Goal: Task Accomplishment & Management: Manage account settings

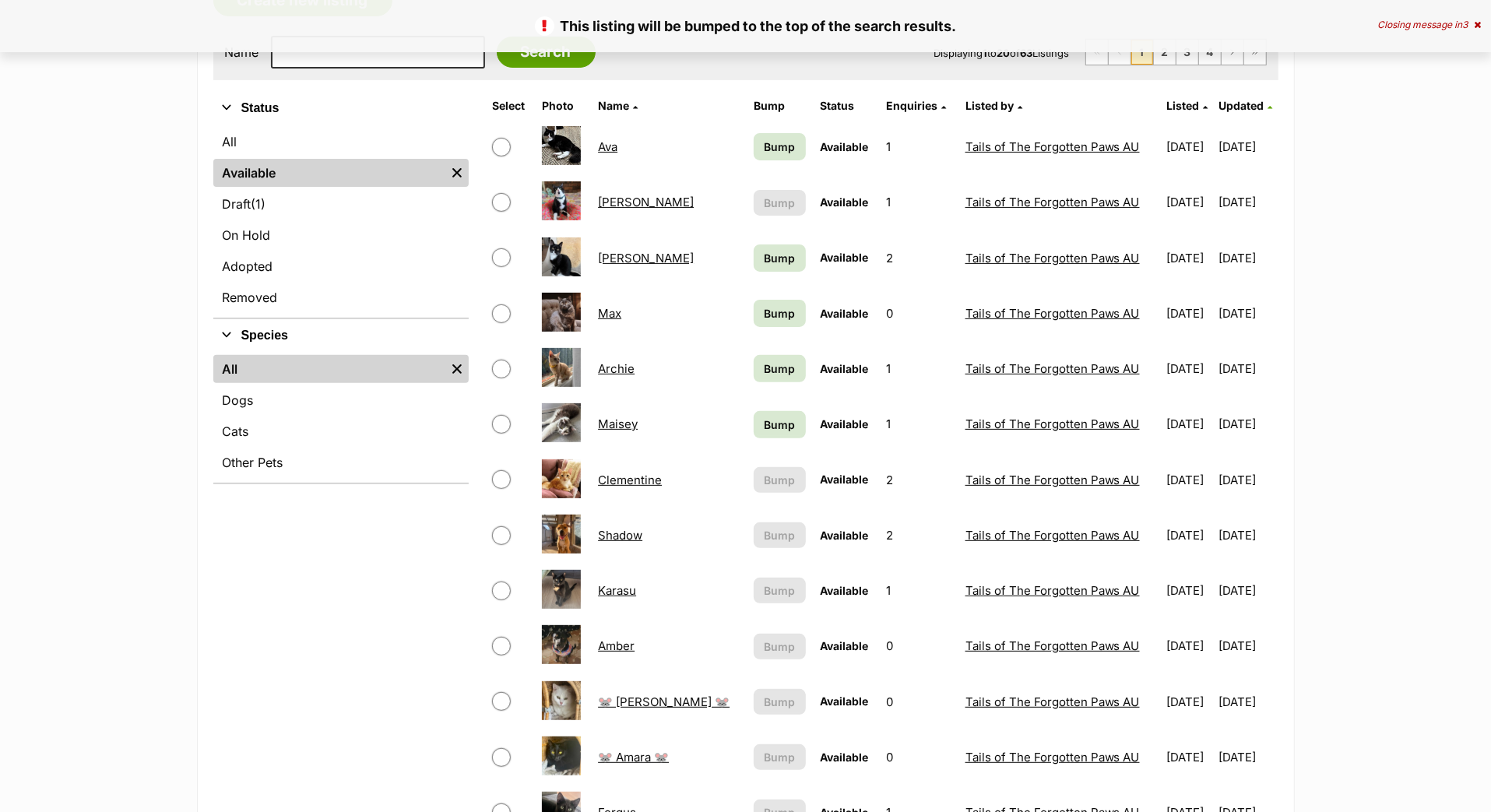
scroll to position [297, 0]
click at [764, 432] on span "Bump" at bounding box center [779, 424] width 31 height 16
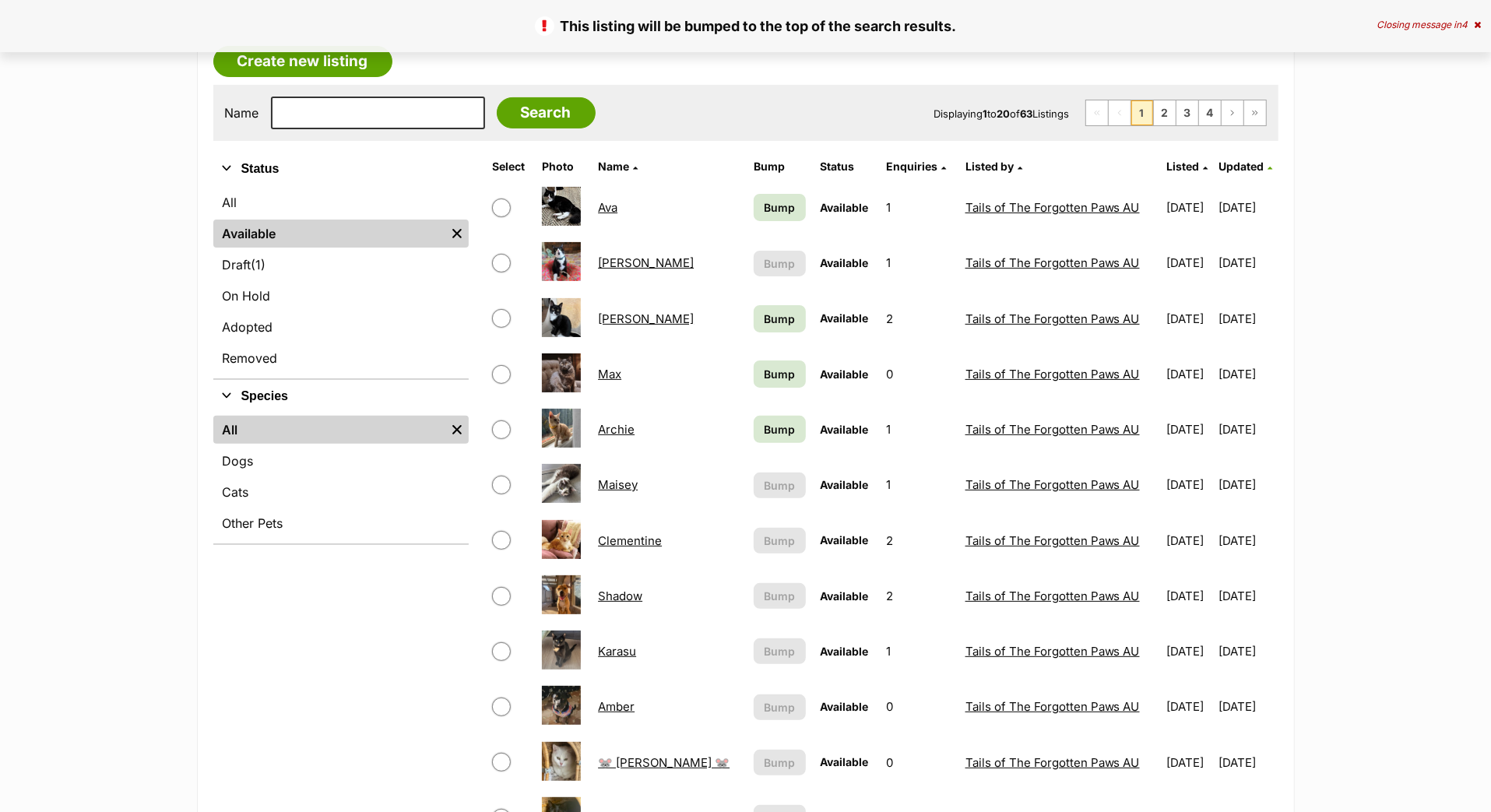
scroll to position [235, 0]
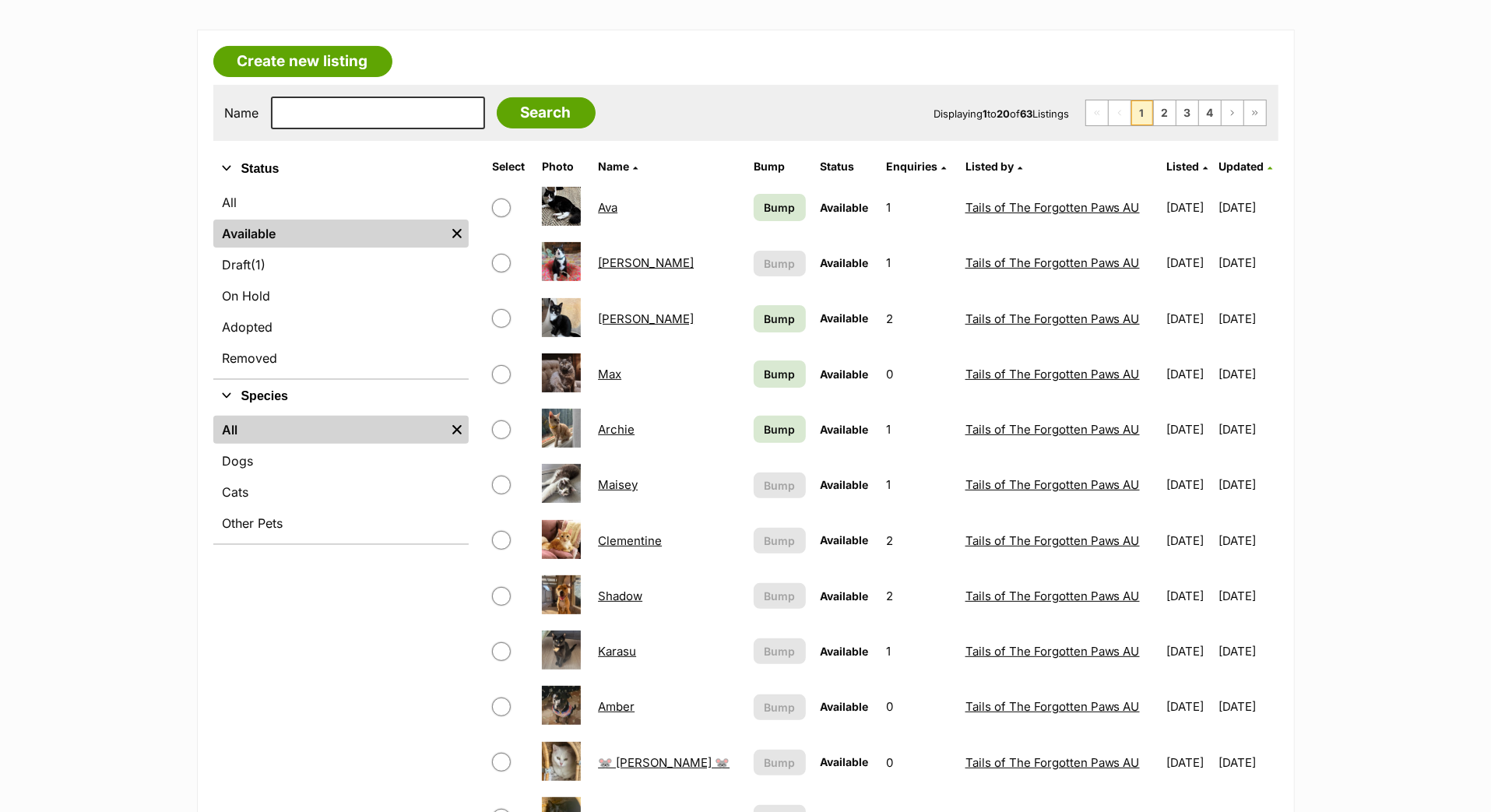
click at [764, 382] on span "Bump" at bounding box center [779, 374] width 31 height 16
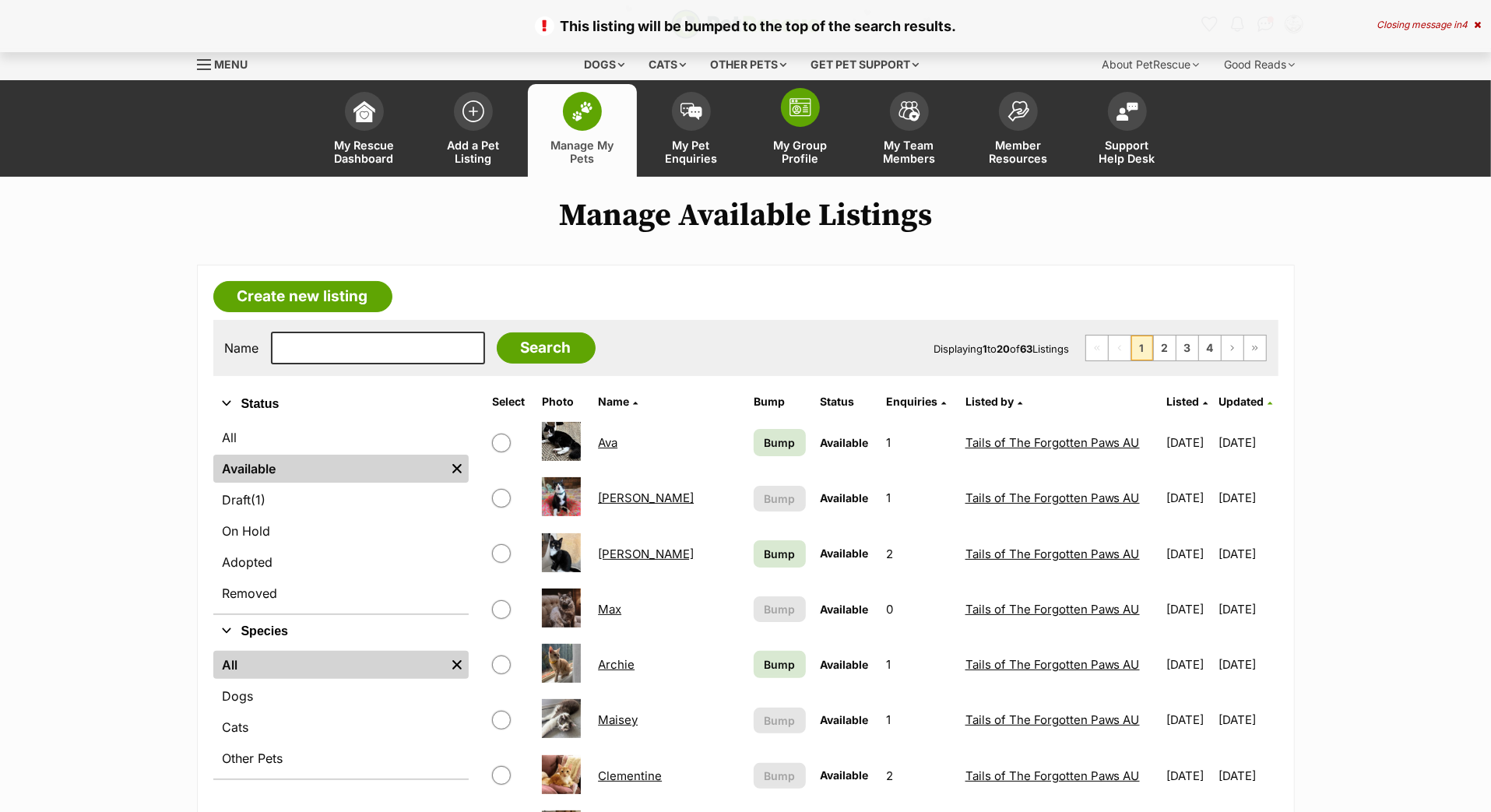
click at [803, 152] on link "My Group Profile" at bounding box center [800, 130] width 109 height 93
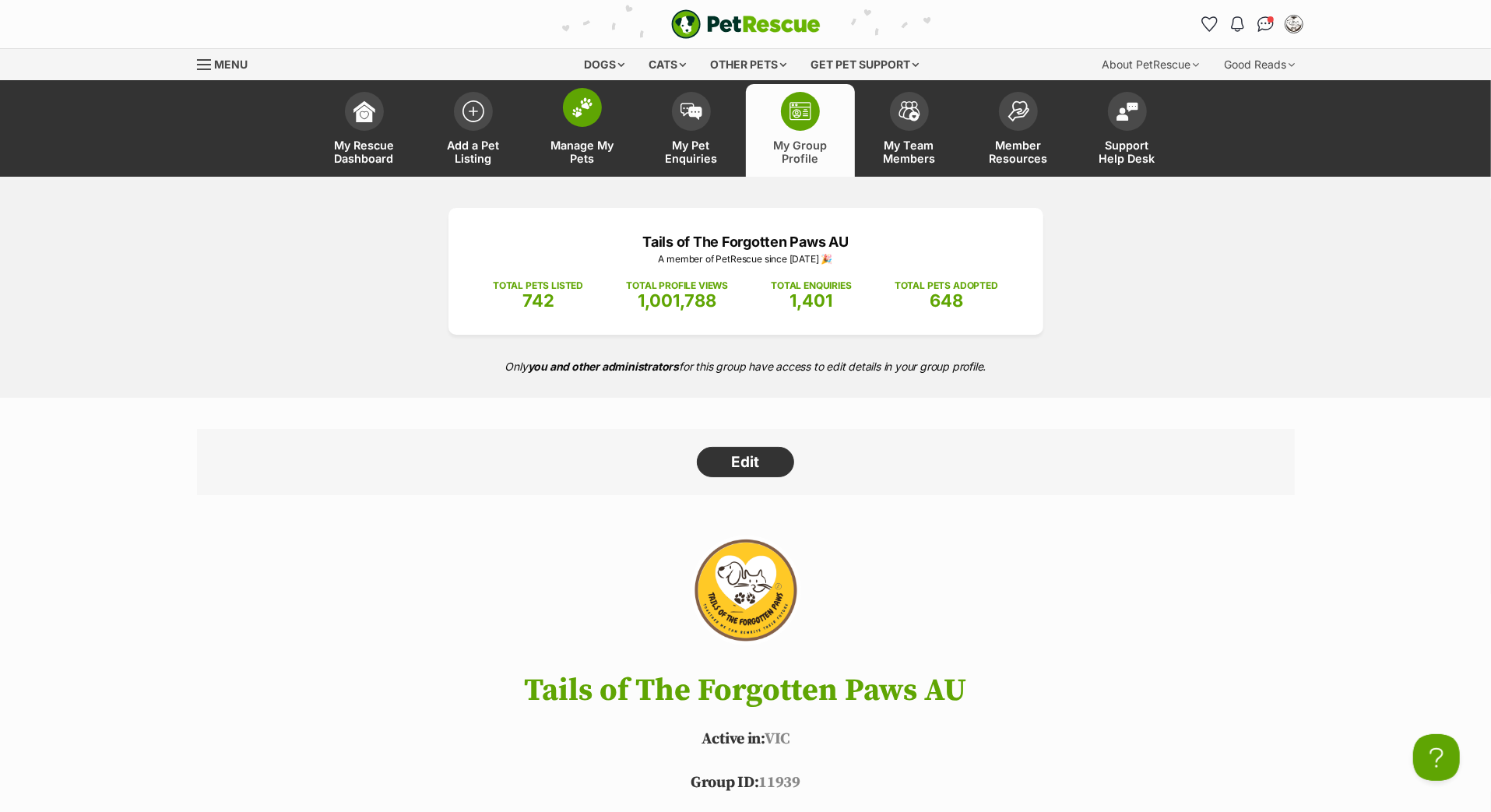
scroll to position [-1, 0]
click at [576, 161] on span "Manage My Pets" at bounding box center [582, 151] width 70 height 26
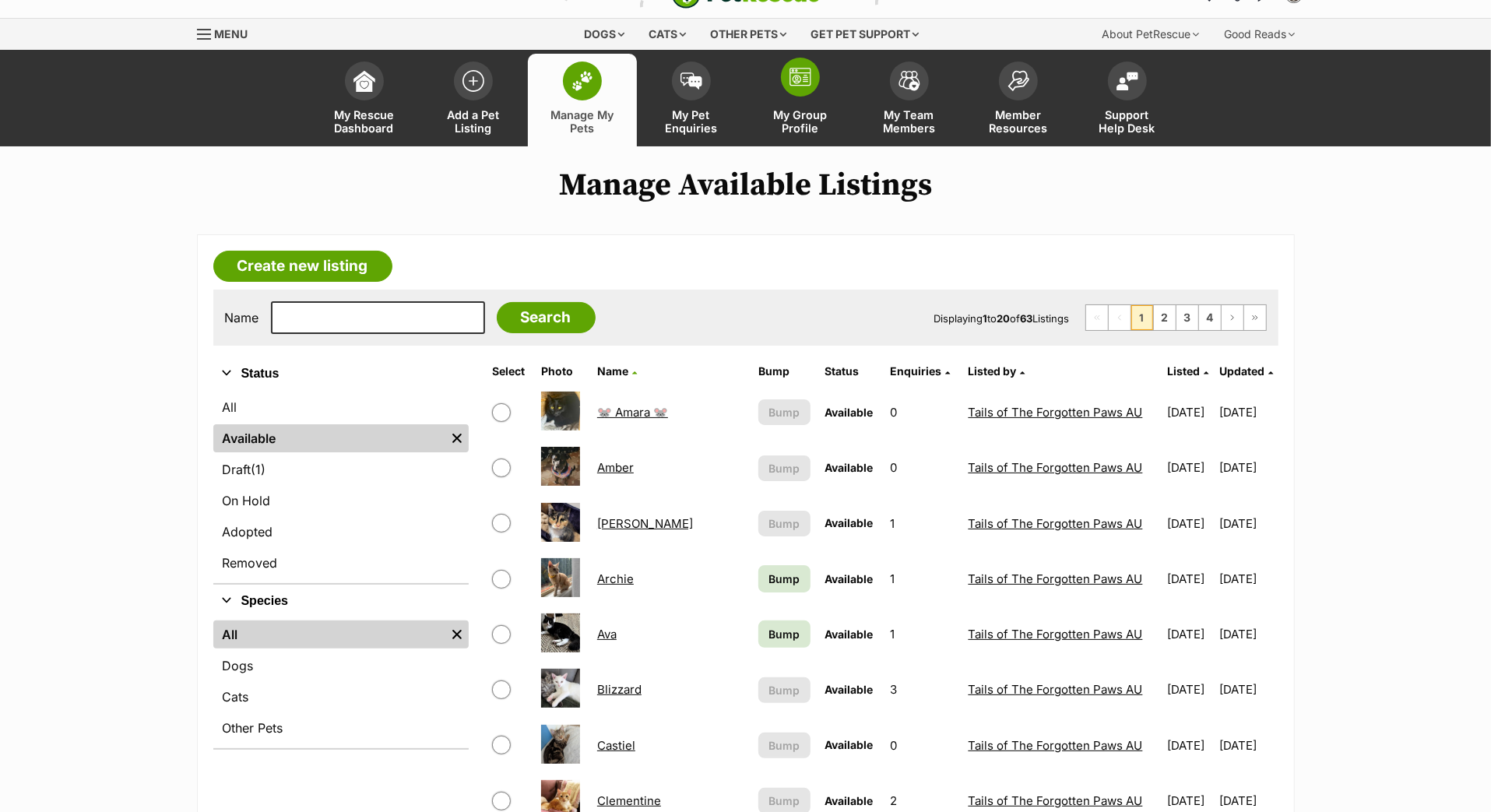
click at [801, 97] on span at bounding box center [800, 77] width 39 height 39
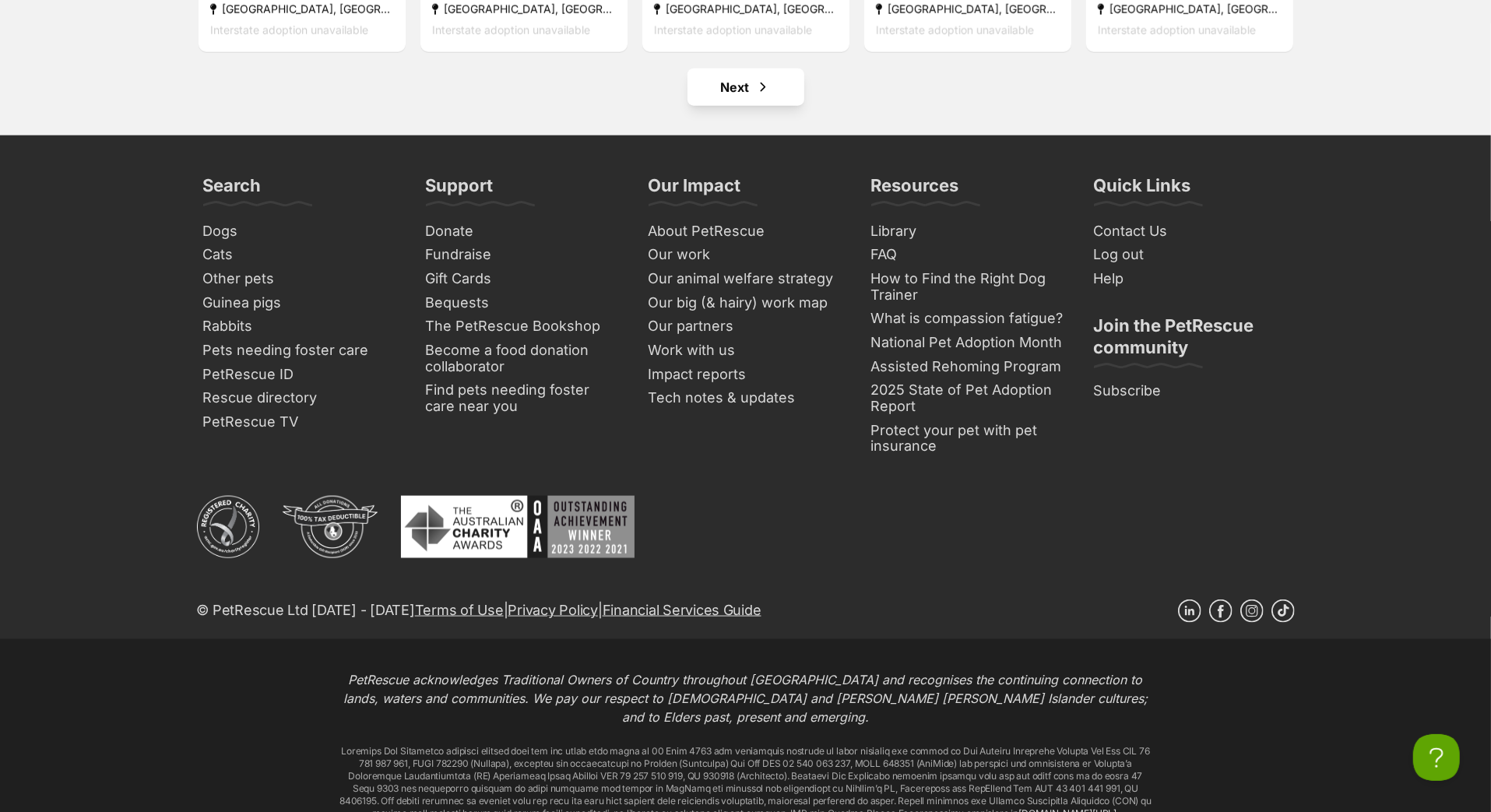
scroll to position [6716, 0]
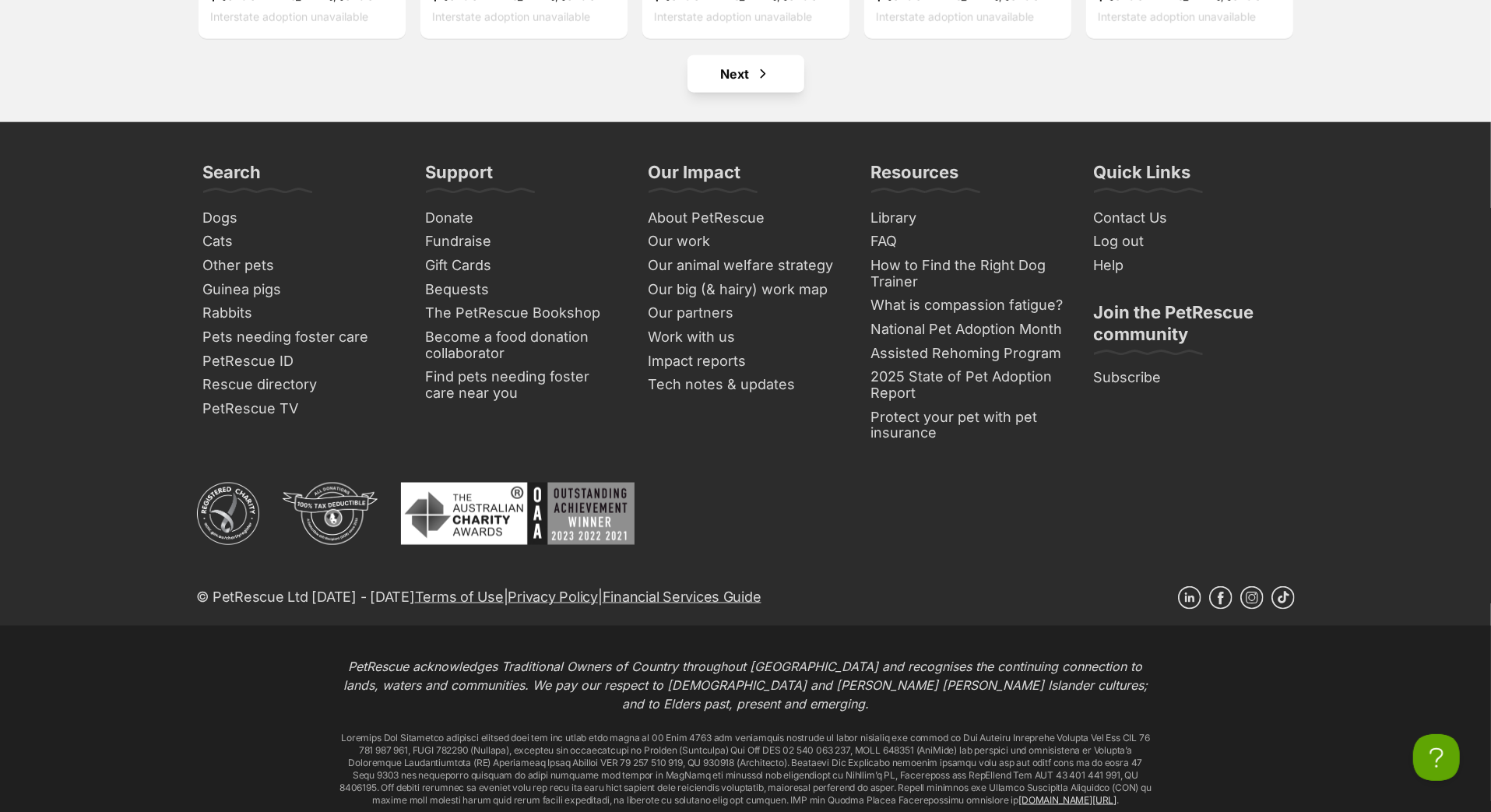
click at [745, 93] on link "Next" at bounding box center [746, 74] width 117 height 37
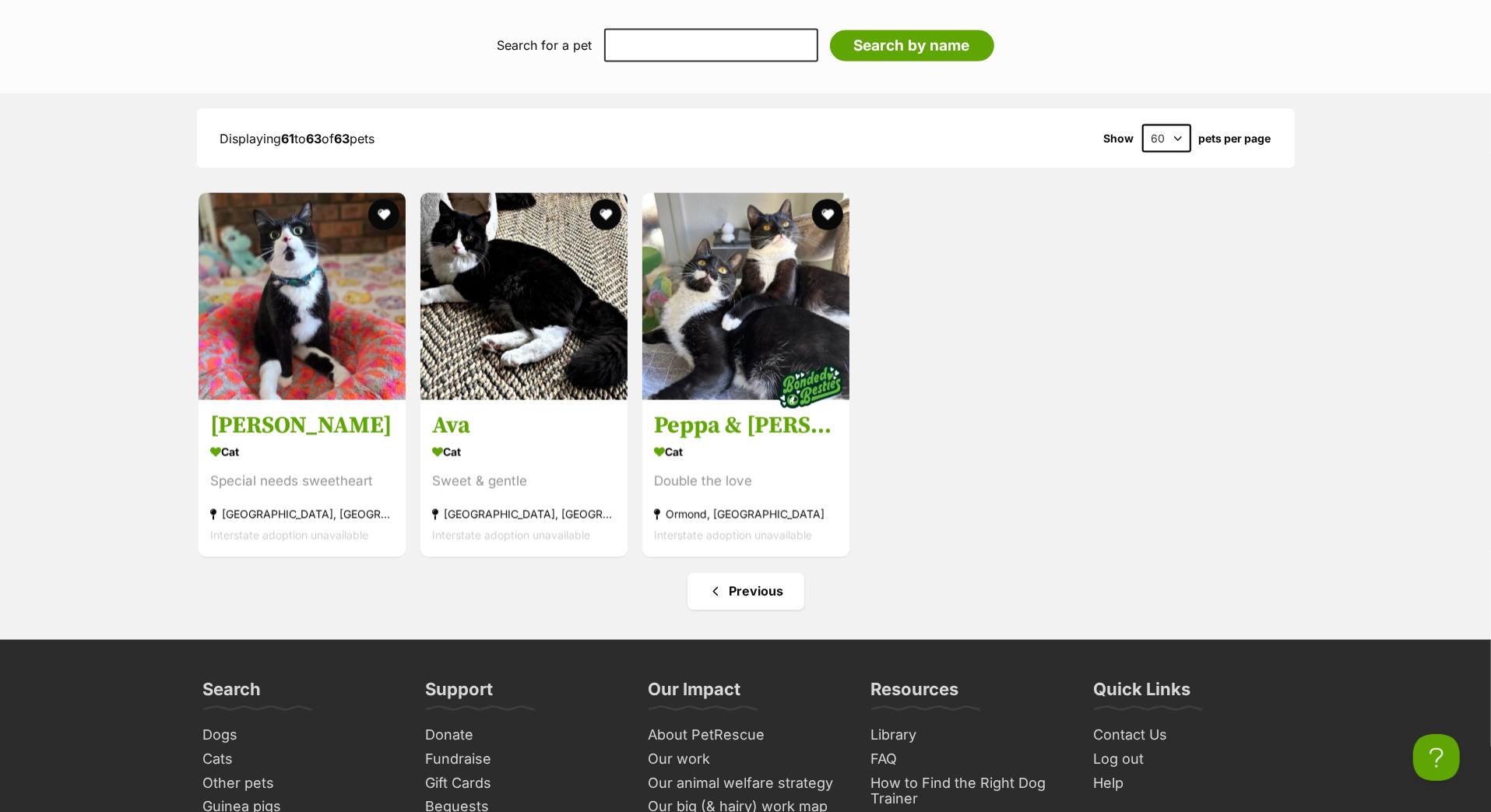
scroll to position [2028, 0]
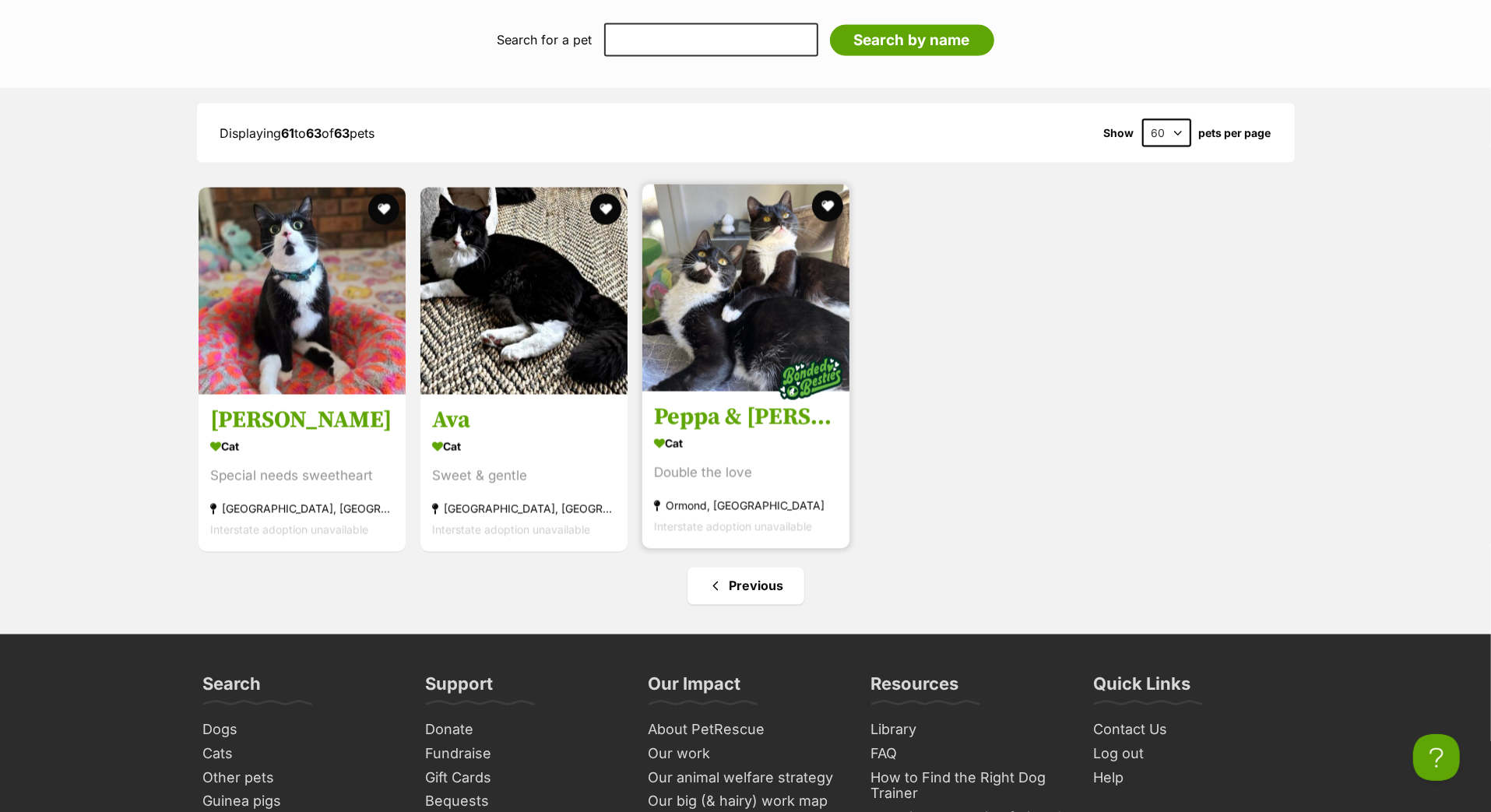
click at [746, 432] on h3 "Peppa & [PERSON_NAME]" at bounding box center [746, 417] width 183 height 29
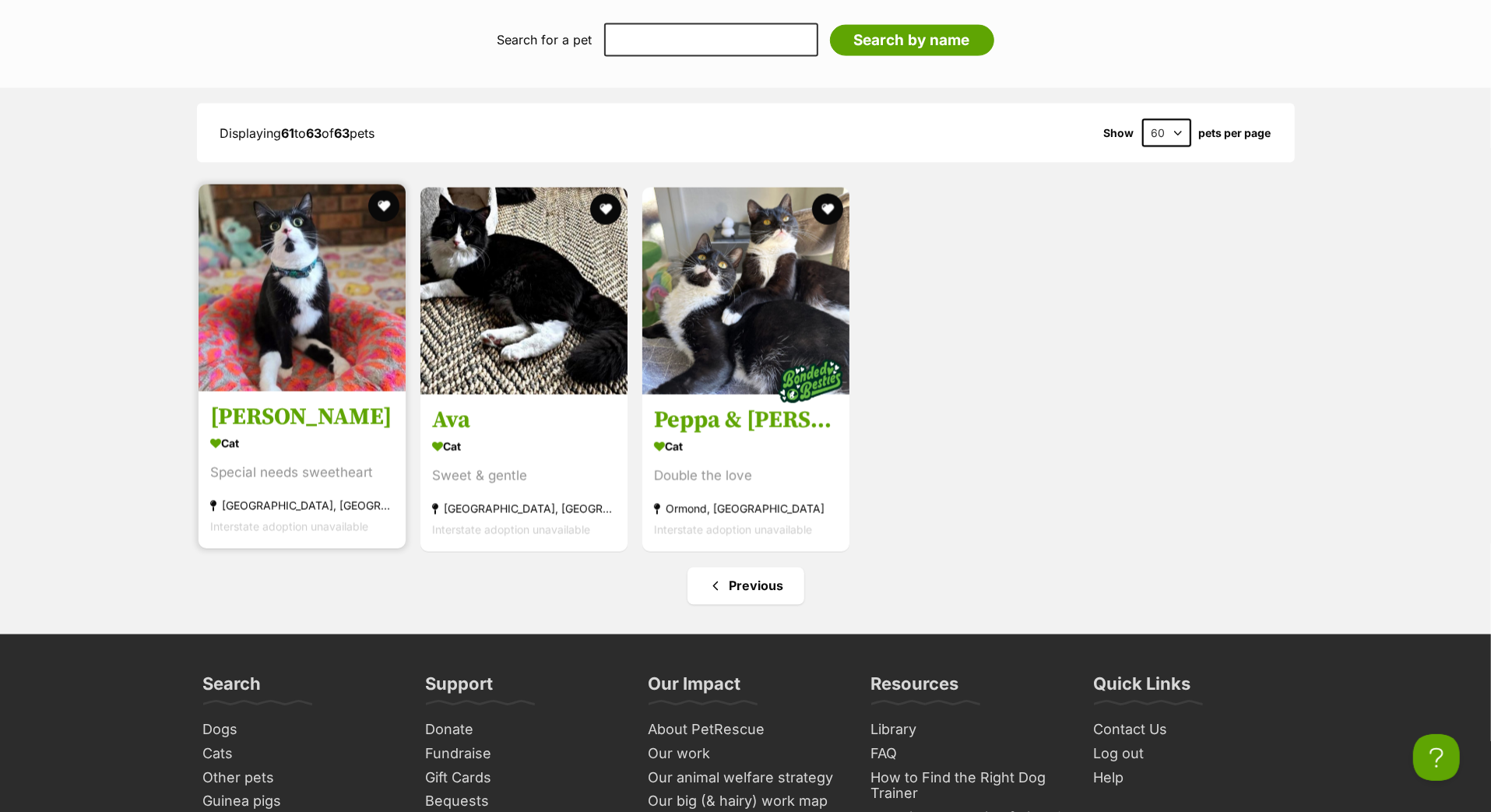
click at [258, 515] on link "Lucy Cat Special needs sweetheart Wantirna South, VIC Interstate adoption unava…" at bounding box center [302, 469] width 207 height 158
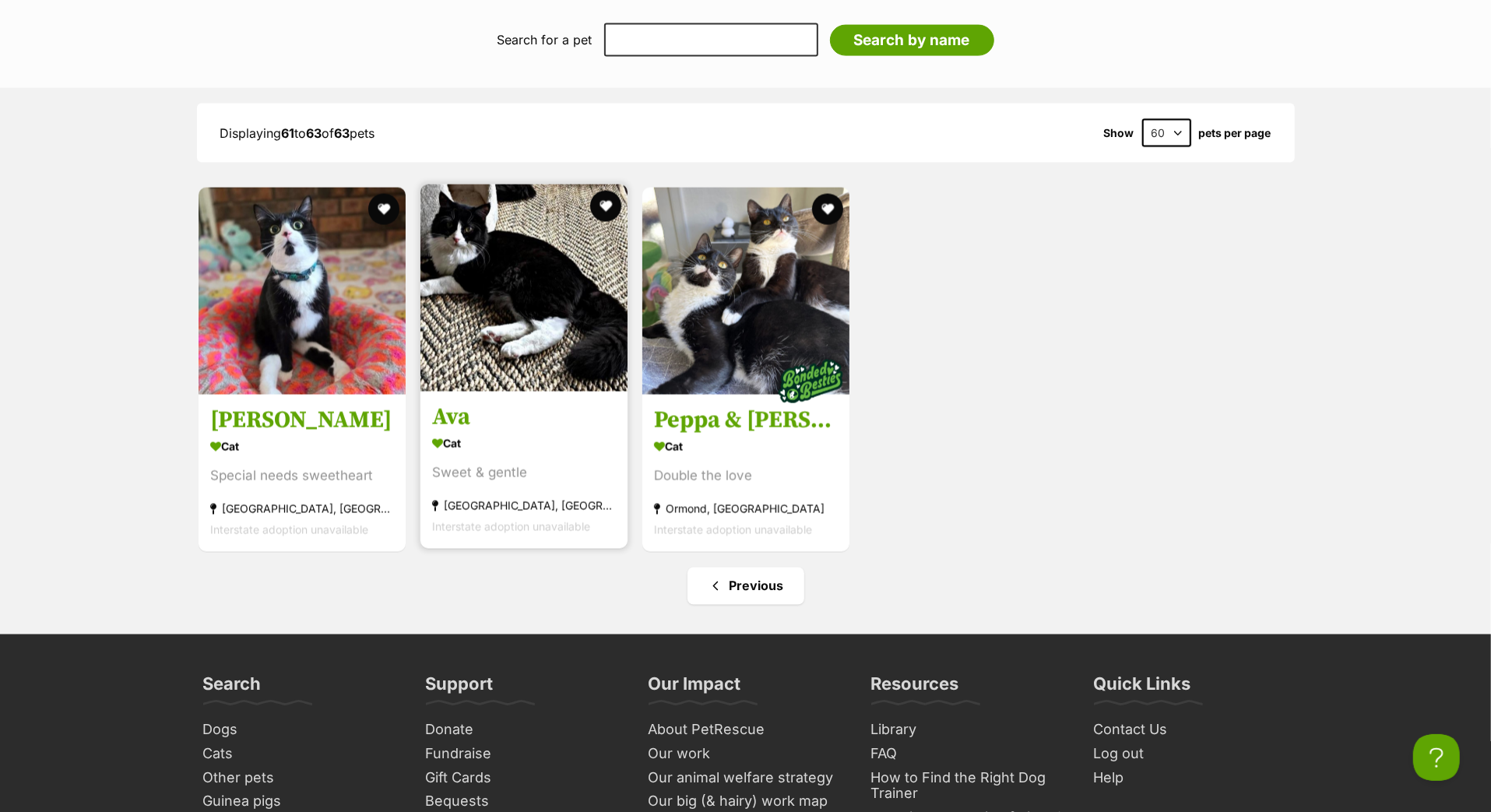
click at [470, 432] on h3 "Ava" at bounding box center [524, 417] width 183 height 29
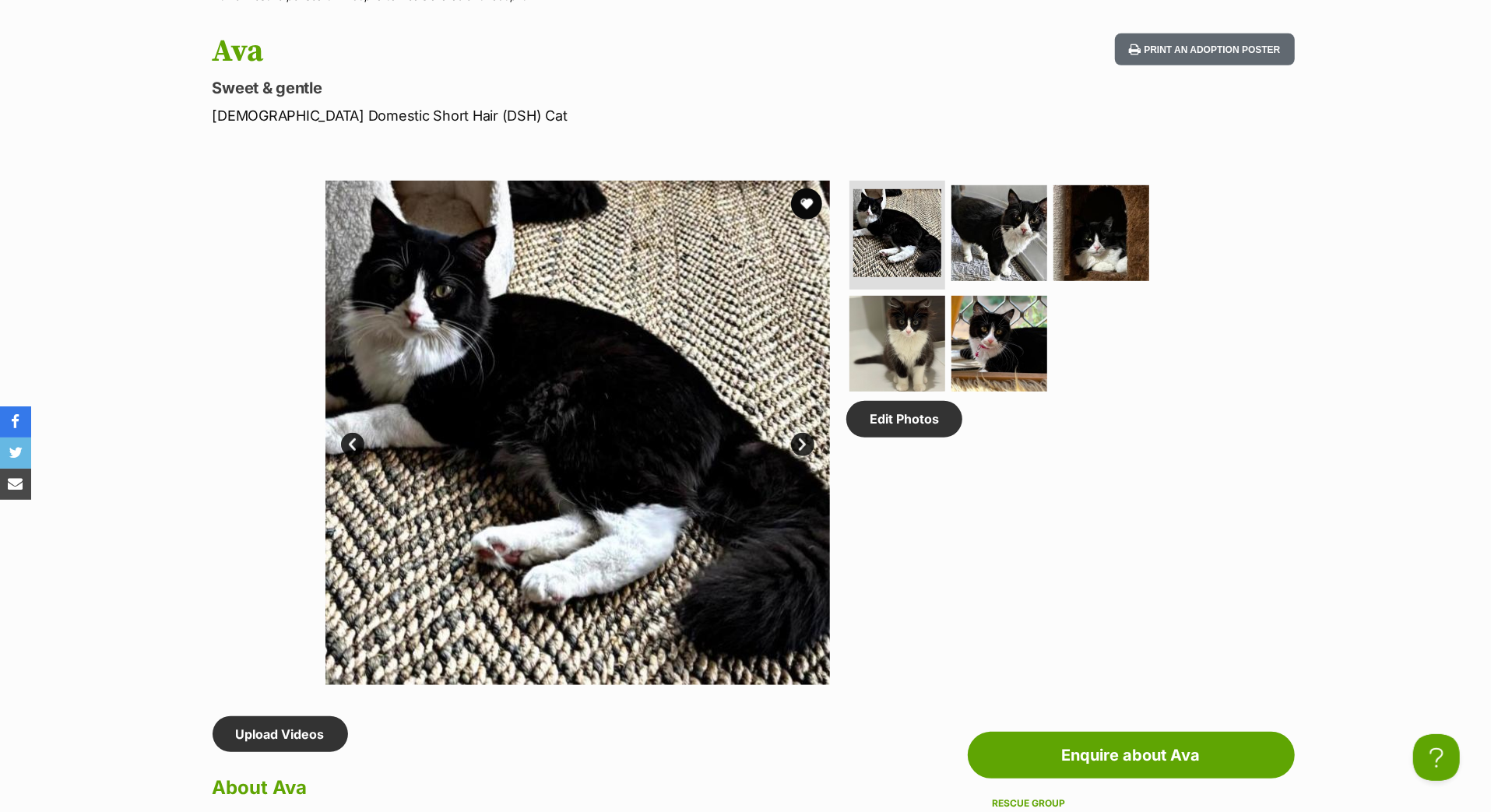
scroll to position [648, 0]
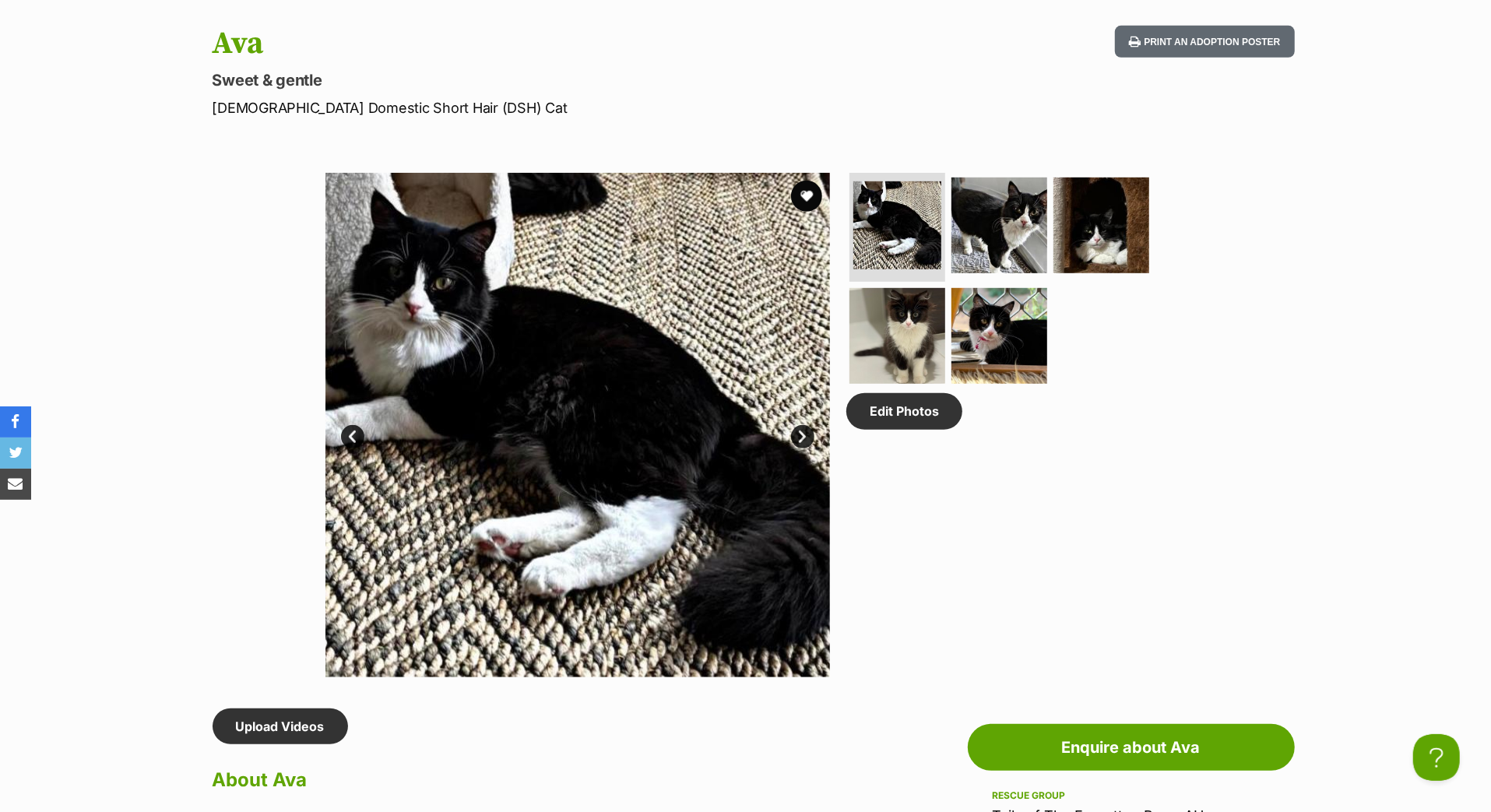
click at [812, 449] on link "Next" at bounding box center [803, 437] width 24 height 24
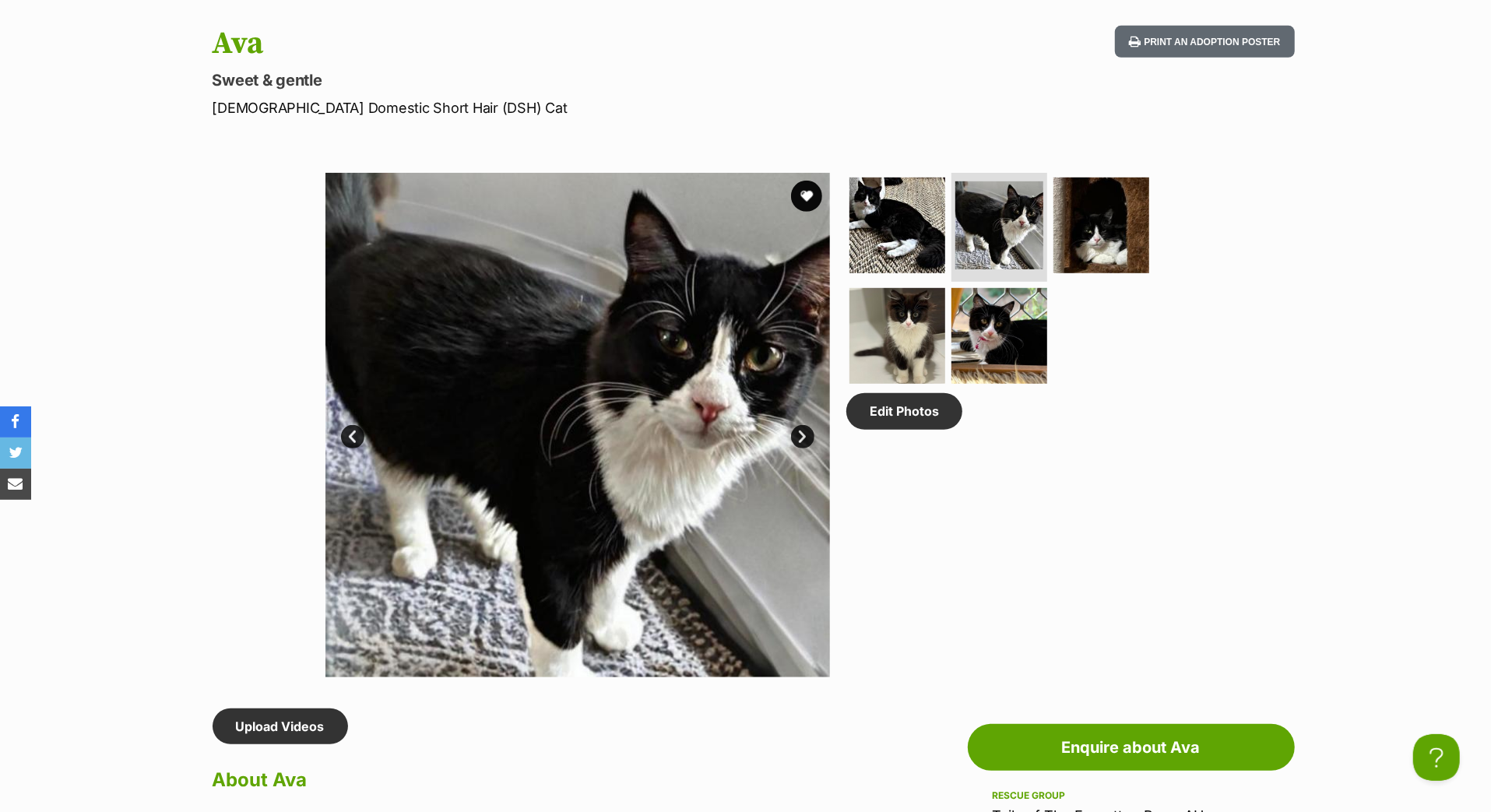
click at [812, 549] on img at bounding box center [578, 424] width 505 height 505
click at [804, 449] on link "Next" at bounding box center [803, 437] width 24 height 24
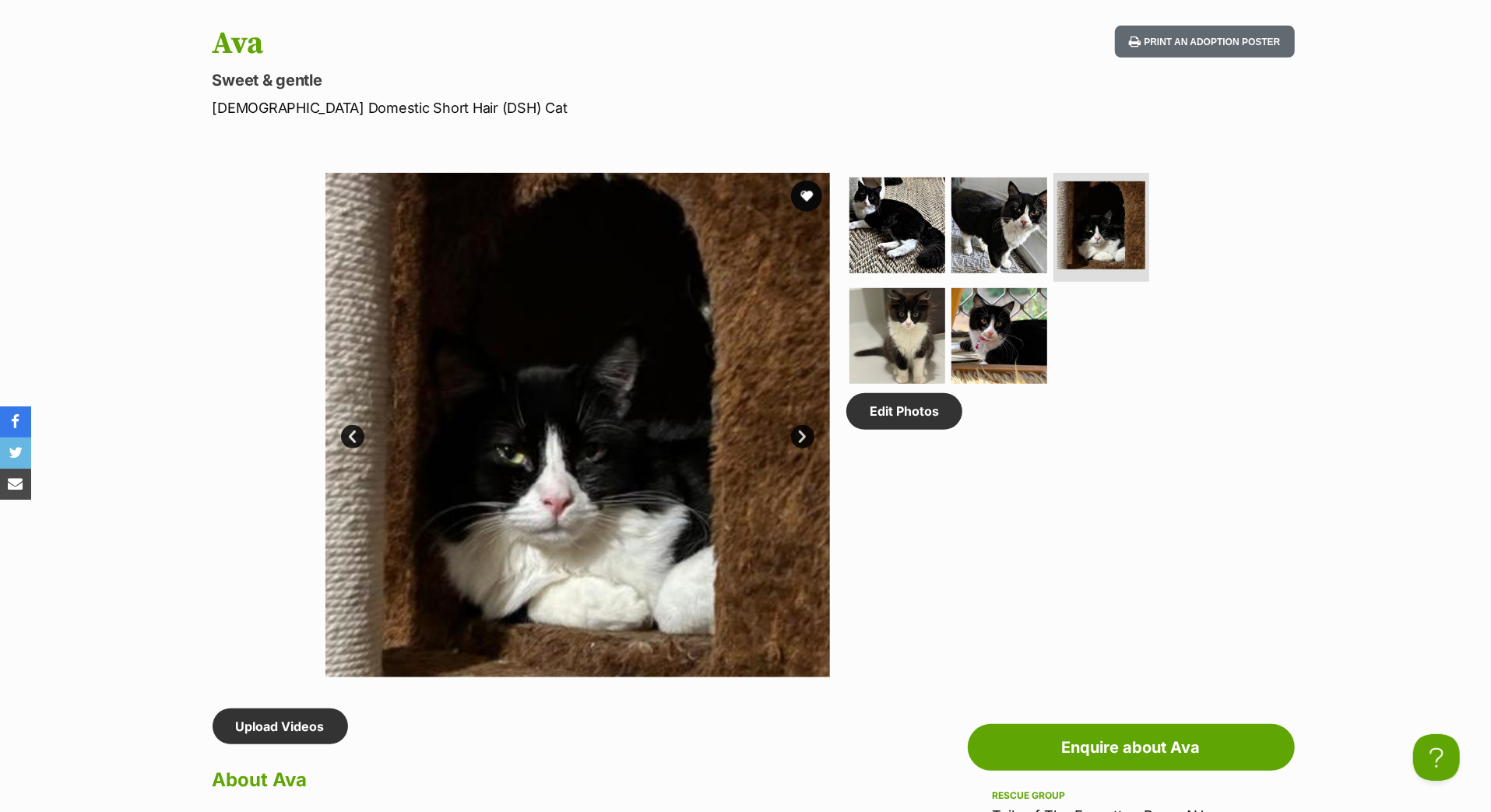
click at [804, 449] on link "Next" at bounding box center [803, 437] width 24 height 24
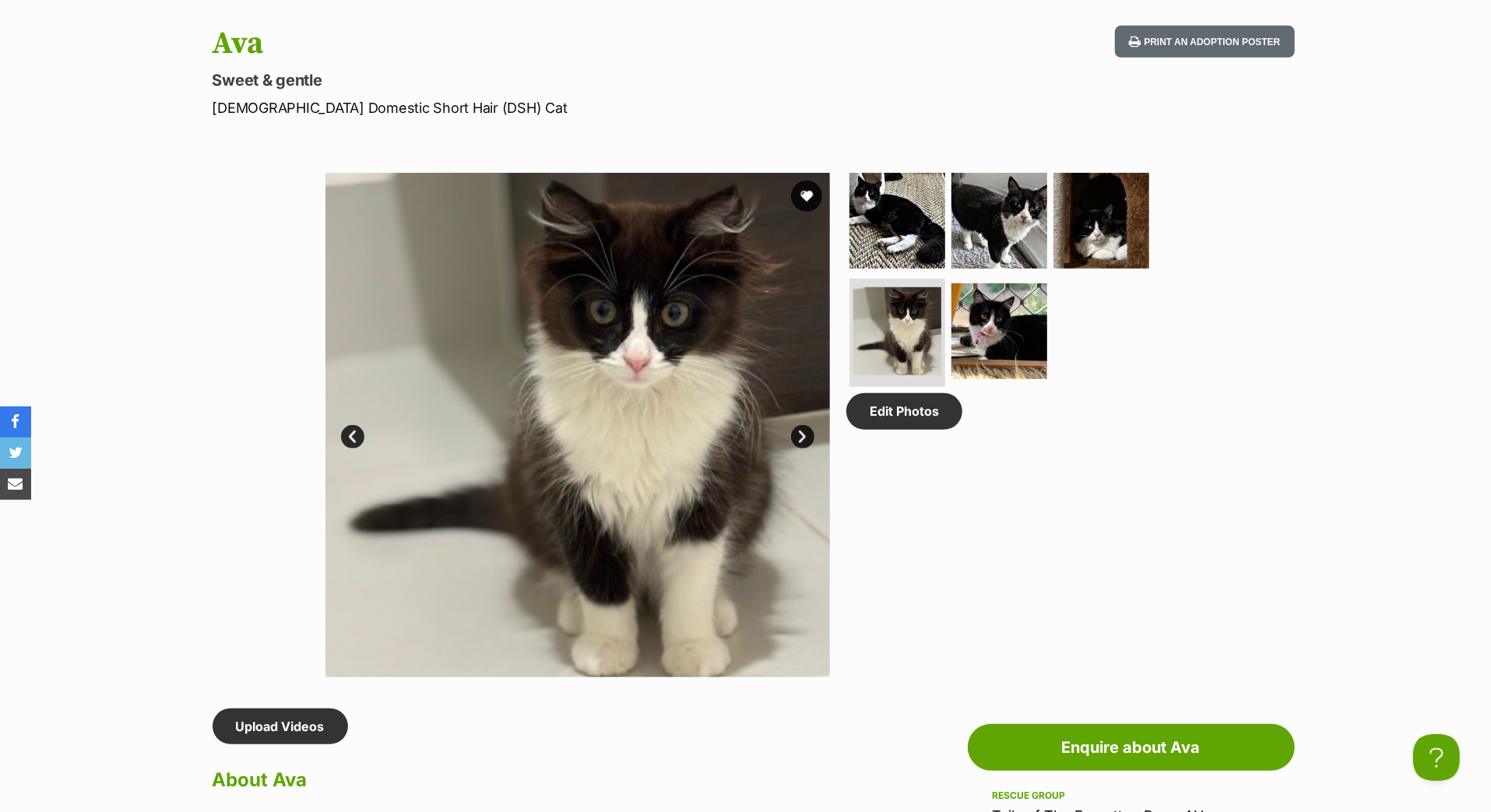
scroll to position [0, 0]
click at [805, 449] on link "Next" at bounding box center [803, 437] width 24 height 24
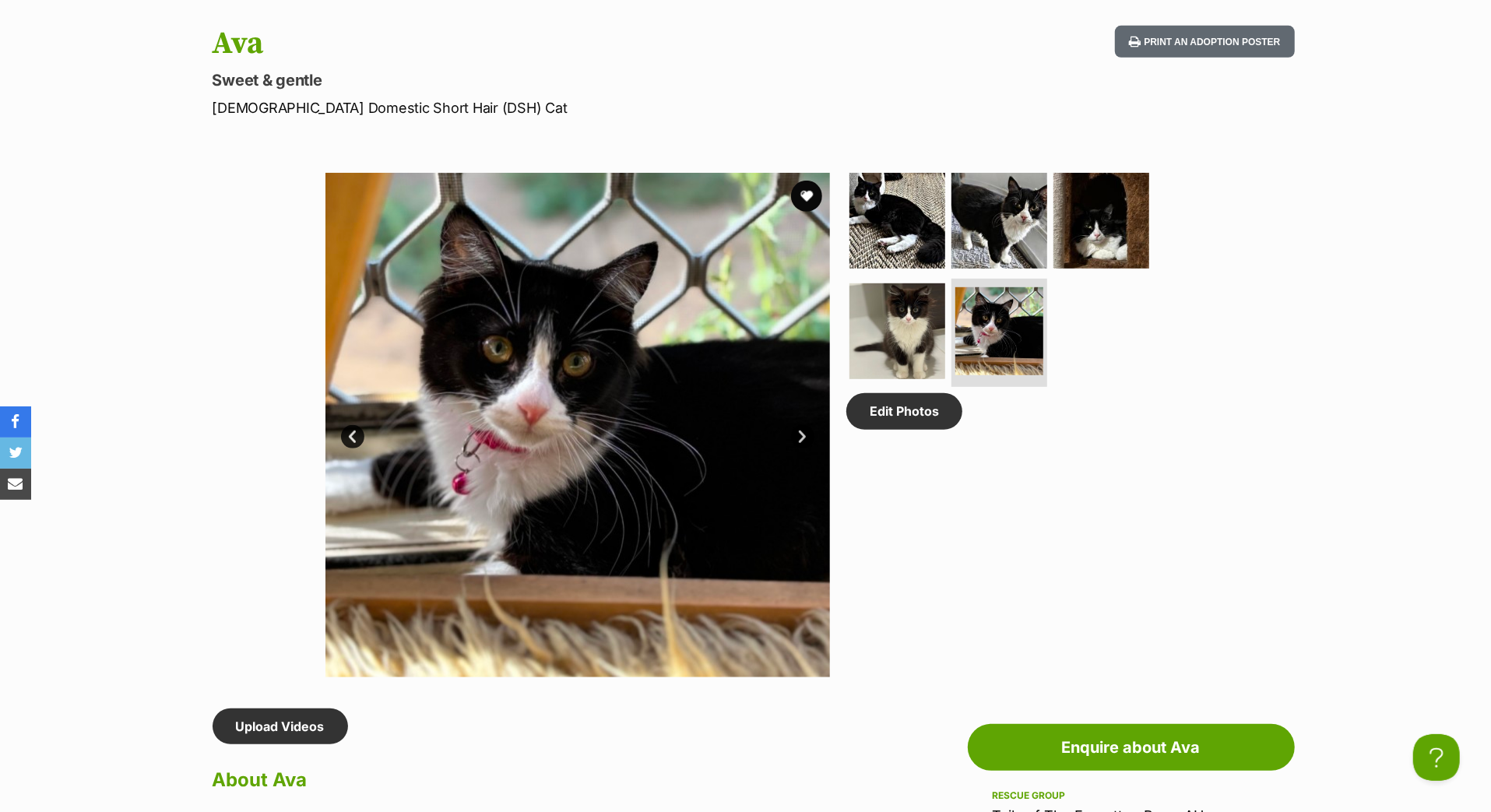
click at [806, 449] on link "Next" at bounding box center [803, 437] width 24 height 24
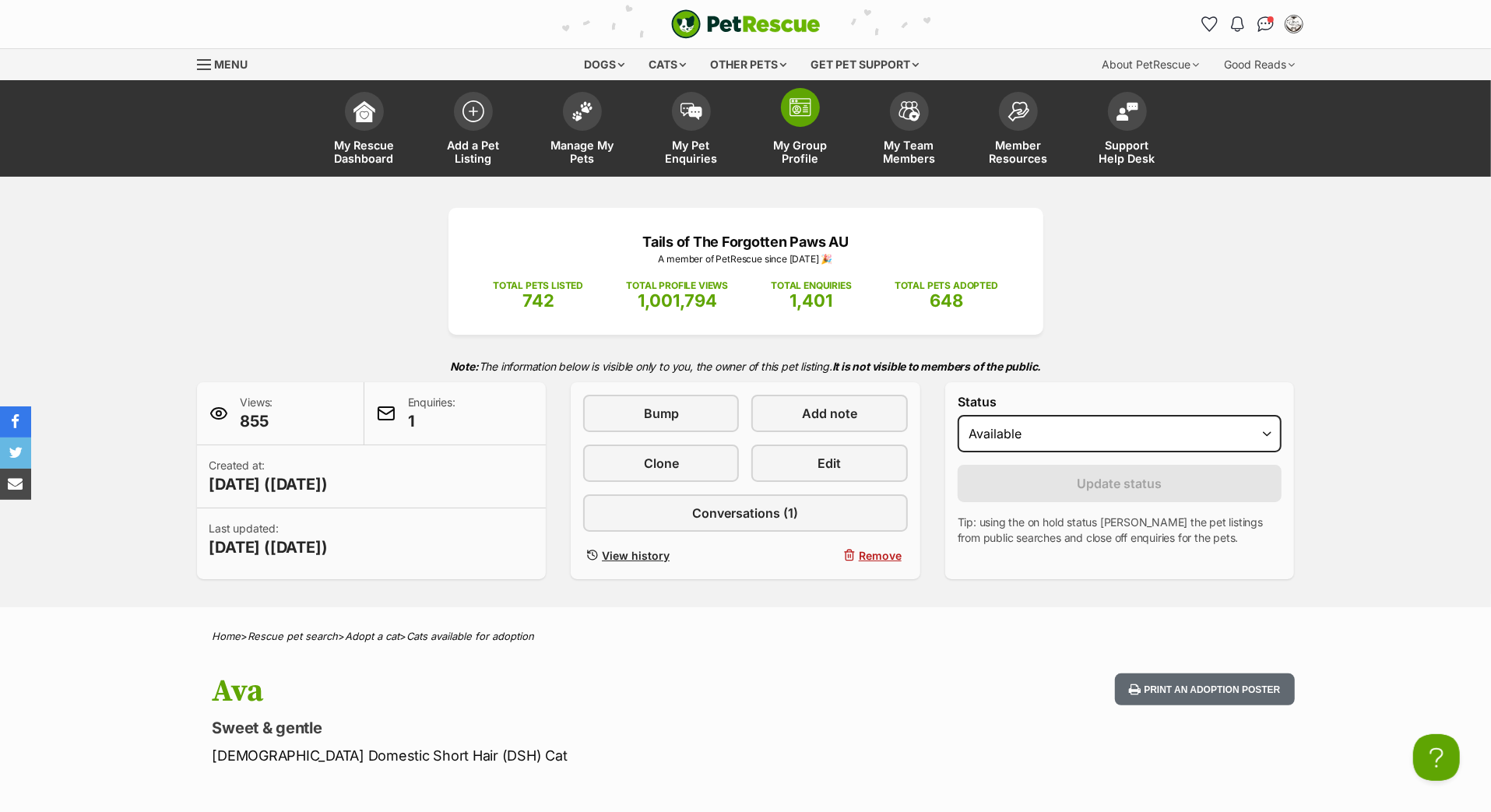
click at [807, 165] on span "My Group Profile" at bounding box center [800, 151] width 70 height 26
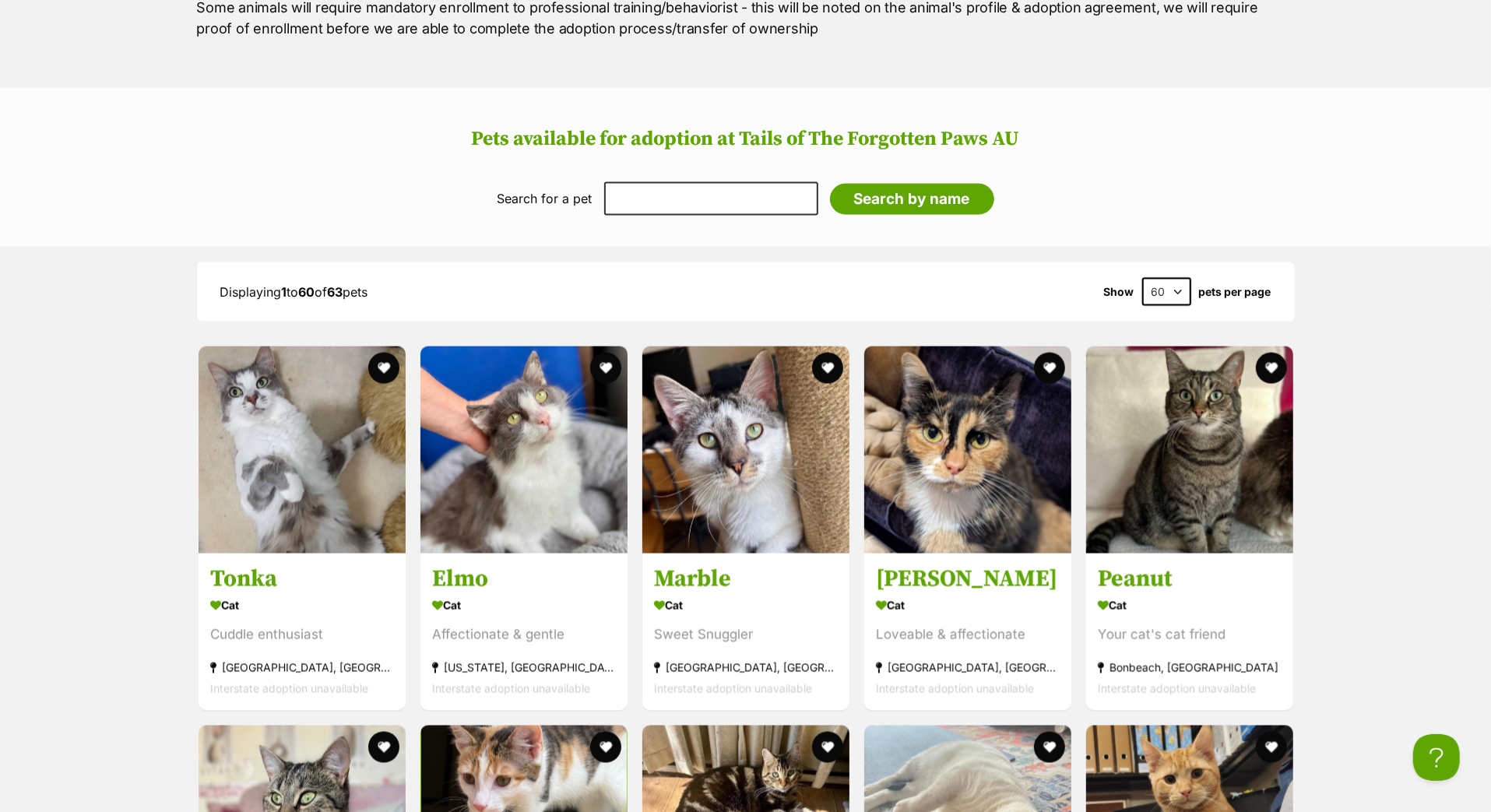
scroll to position [1866, 0]
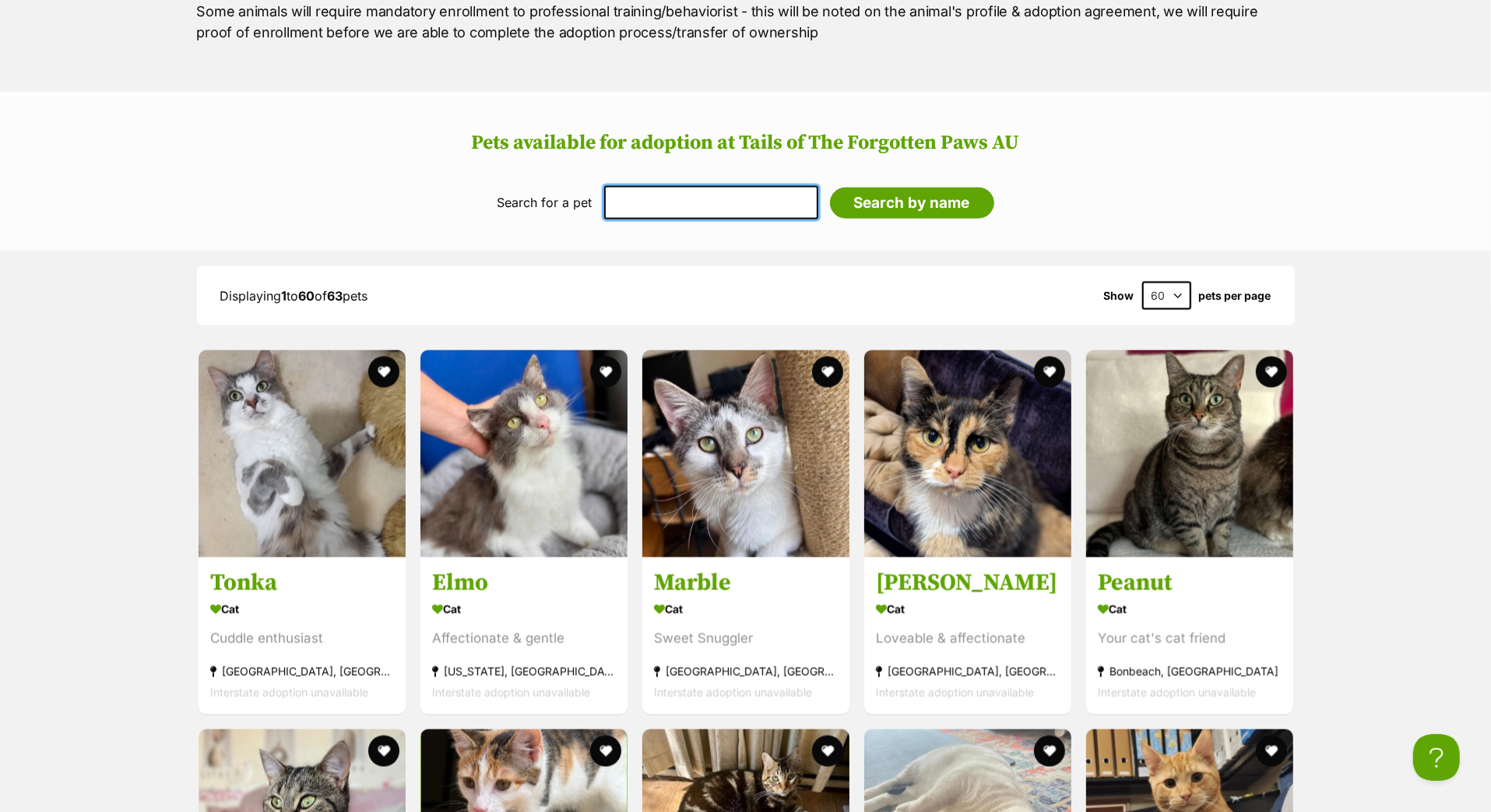
click at [622, 219] on input "text" at bounding box center [711, 203] width 214 height 33
type input "lily"
click at [866, 219] on input "Search by name" at bounding box center [912, 203] width 164 height 31
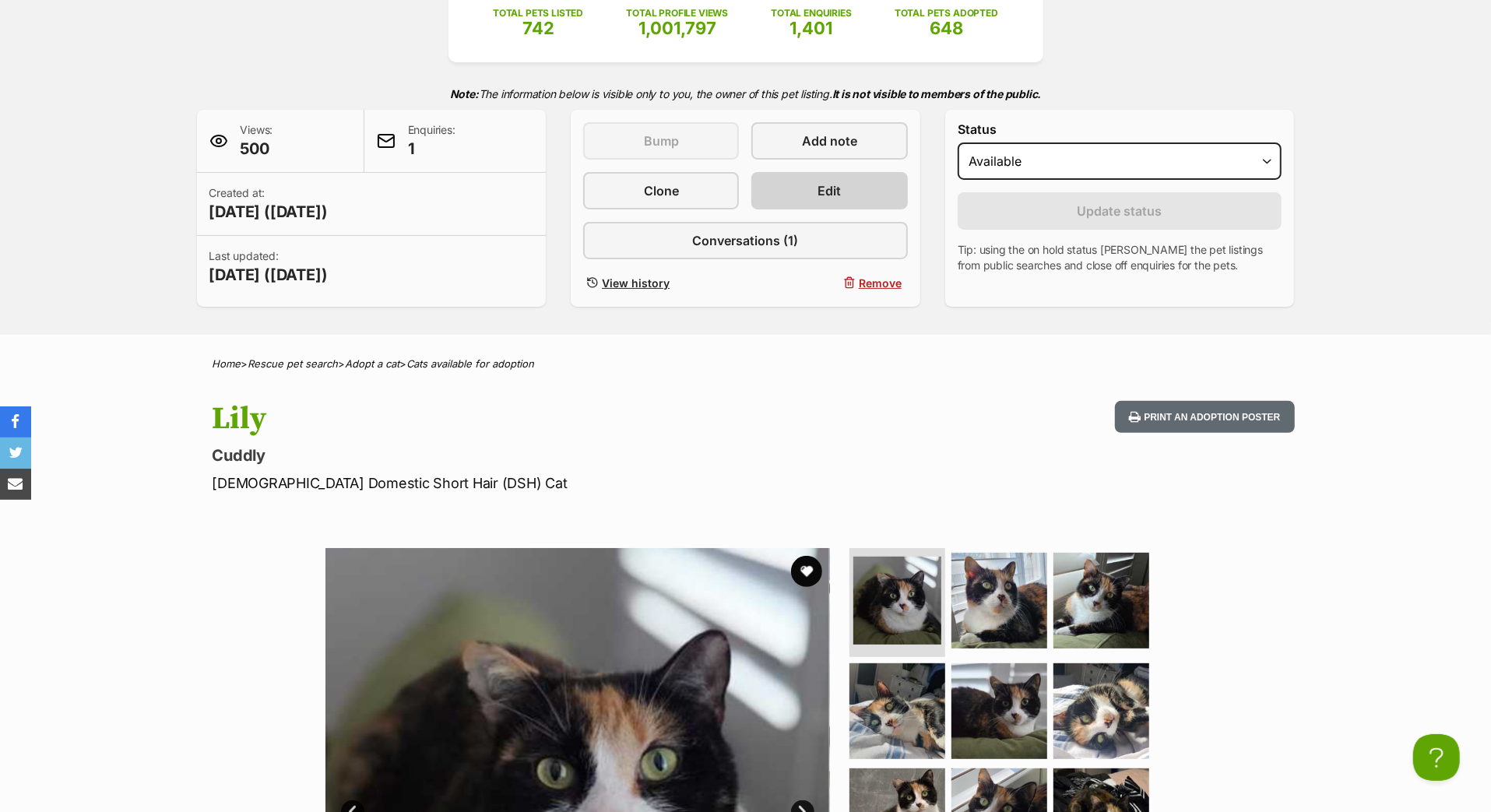
click at [824, 200] on span "Edit" at bounding box center [830, 191] width 24 height 18
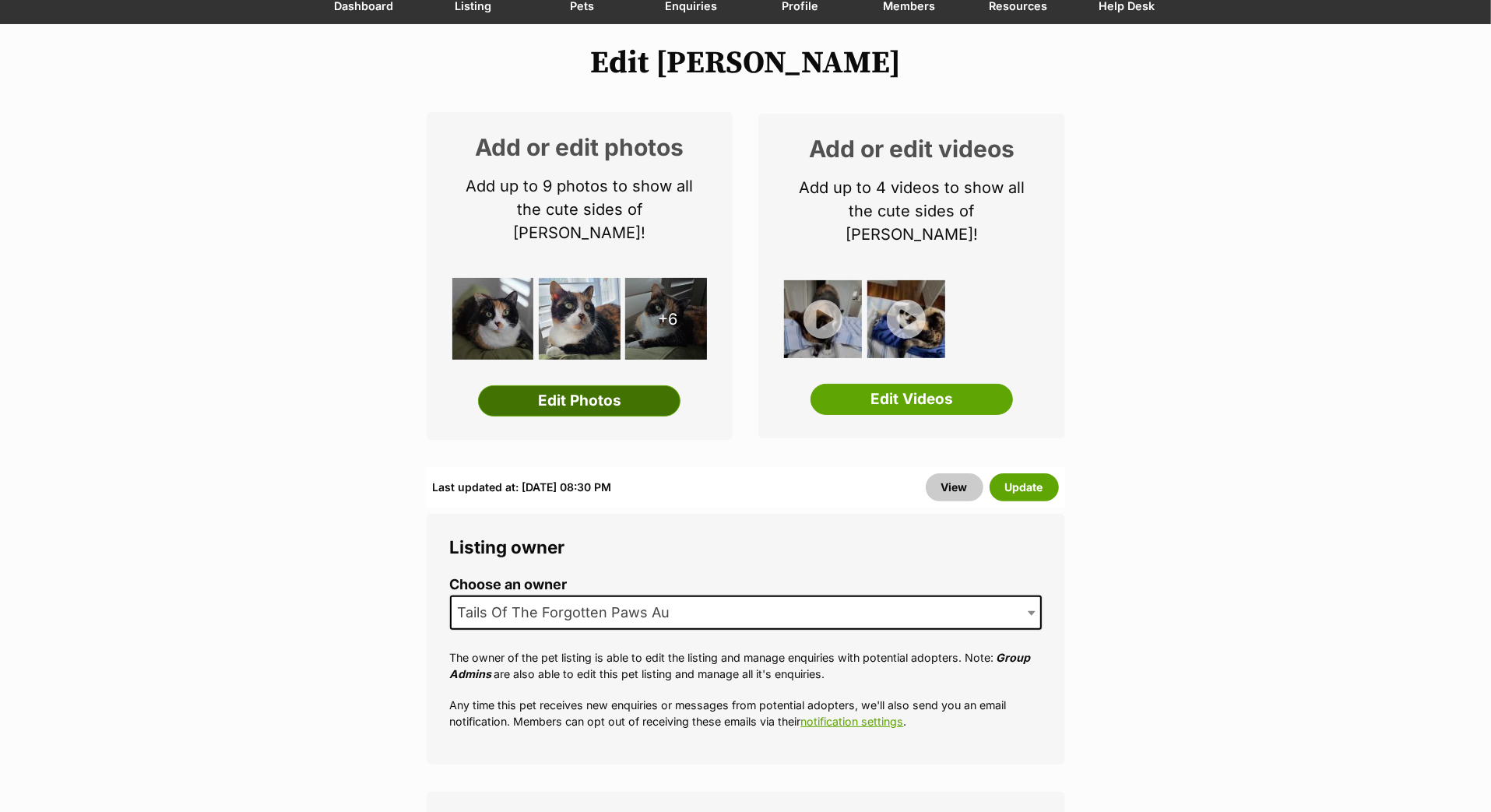
scroll to position [152, 0]
click at [619, 417] on link "Edit Photos" at bounding box center [579, 401] width 203 height 31
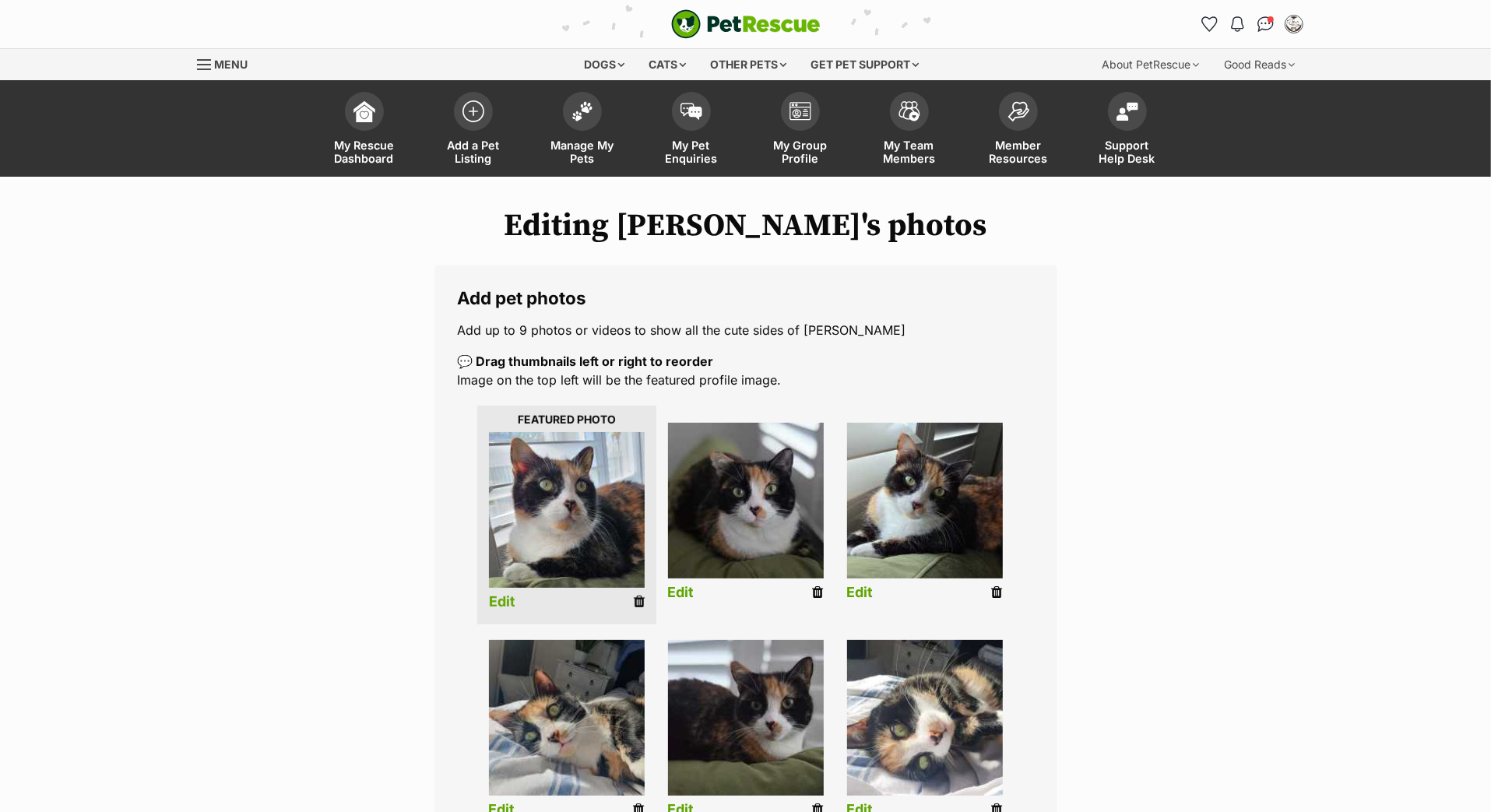
drag, startPoint x: 0, startPoint y: 0, endPoint x: 734, endPoint y: 561, distance: 923.8
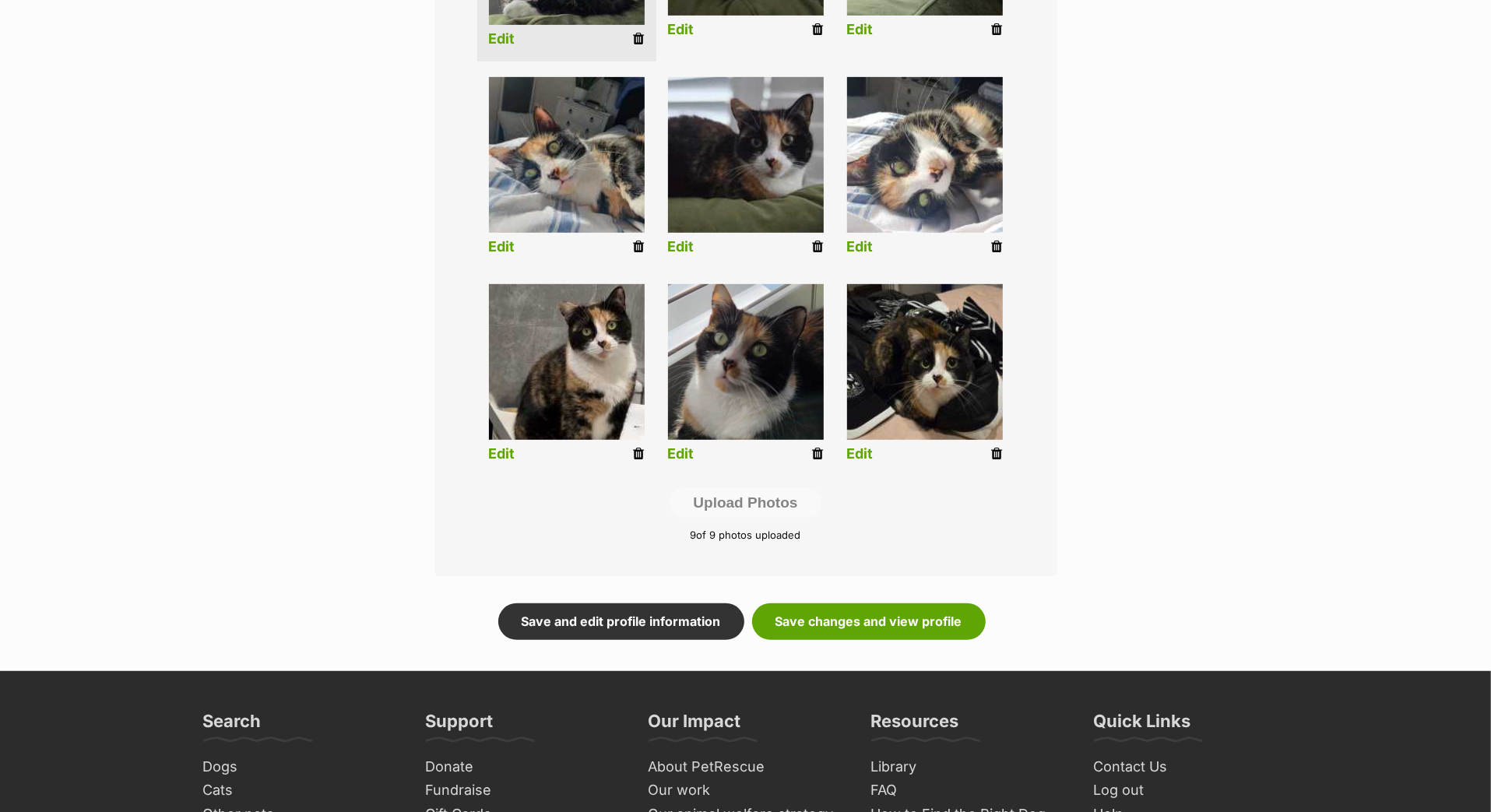
scroll to position [582, 0]
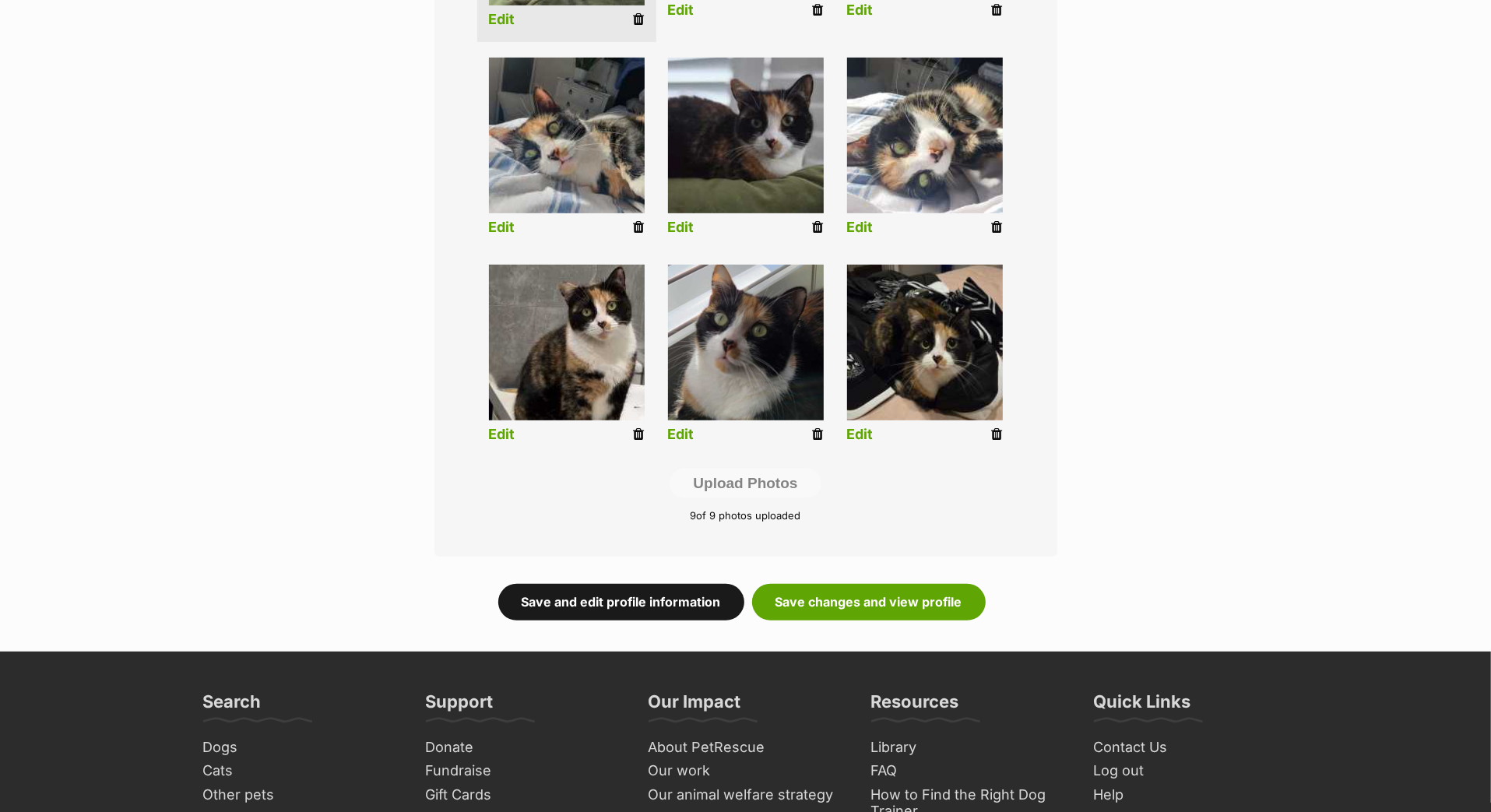
click at [598, 619] on link "Save and edit profile information" at bounding box center [621, 601] width 246 height 36
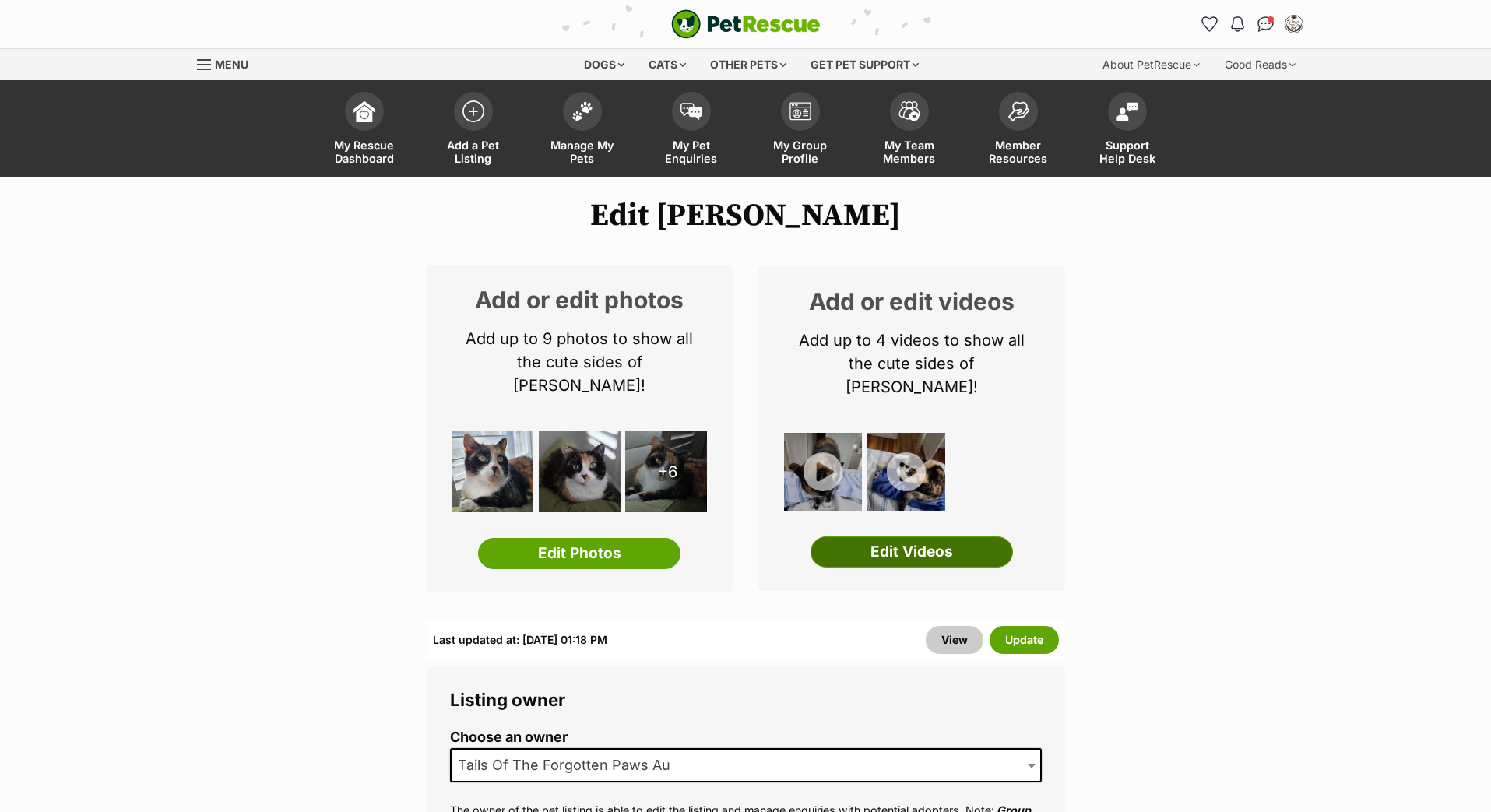
scroll to position [401, 0]
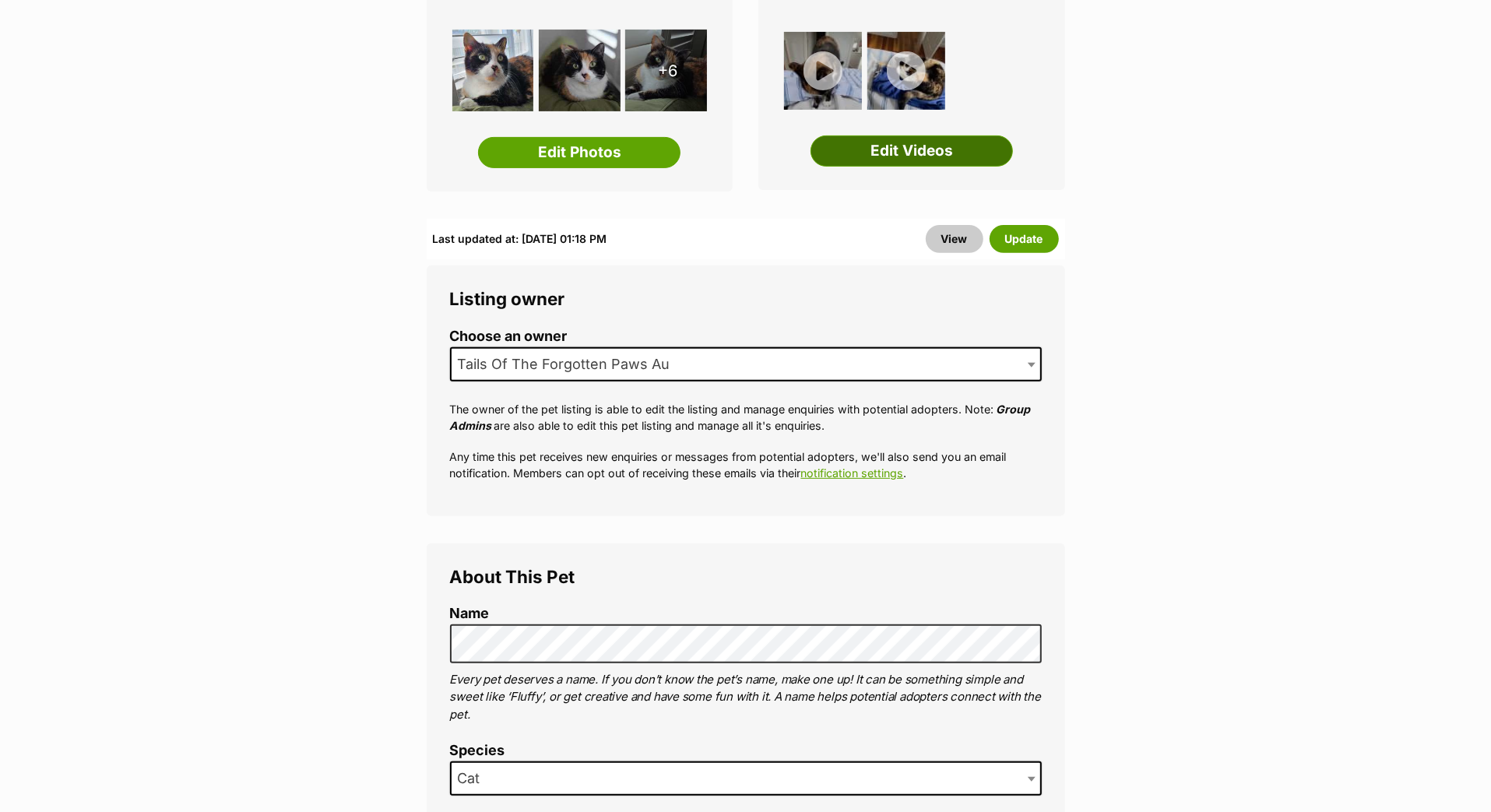
click at [869, 167] on link "Edit Videos" at bounding box center [912, 151] width 203 height 31
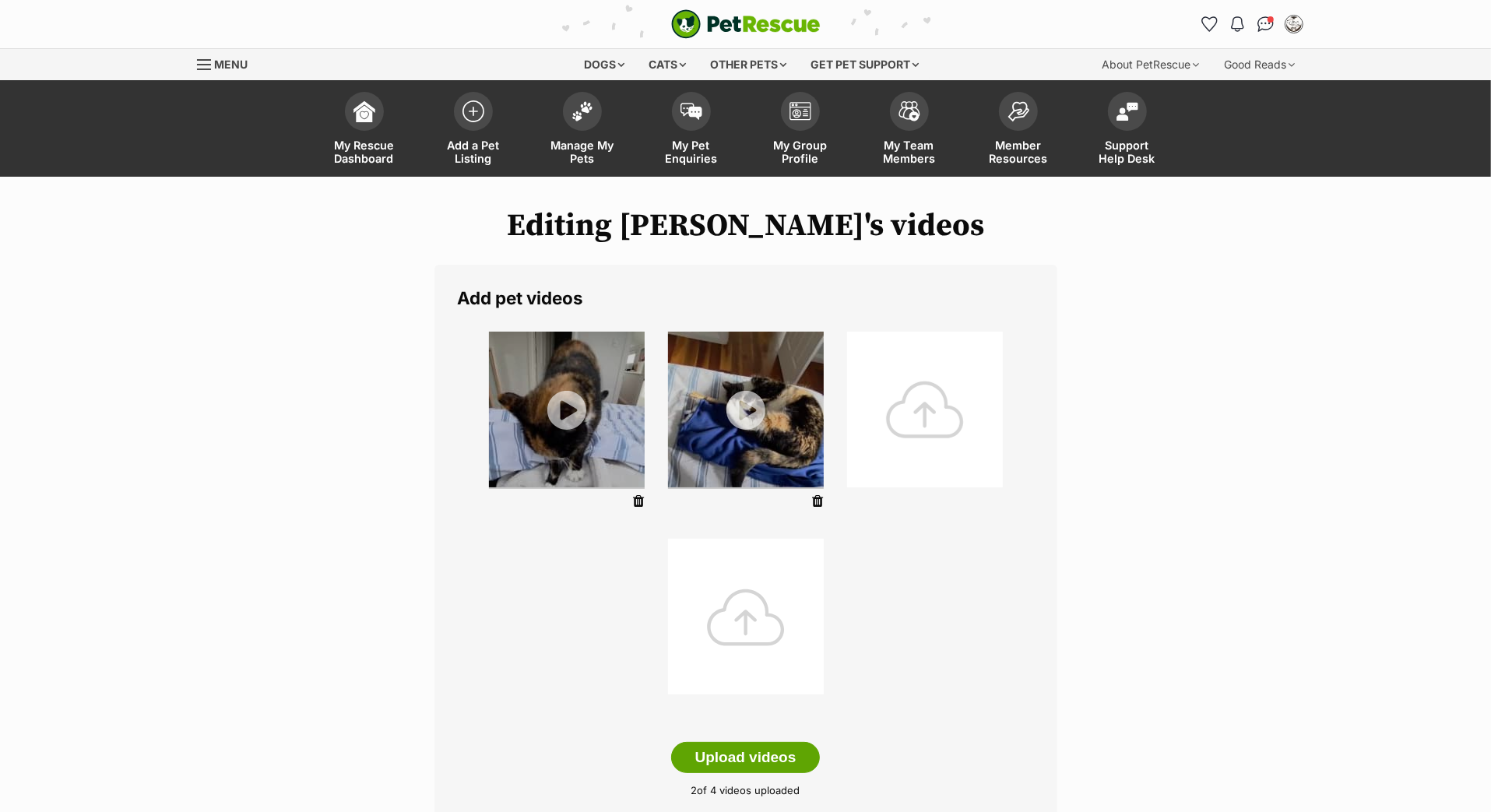
click at [895, 469] on div at bounding box center [924, 410] width 156 height 156
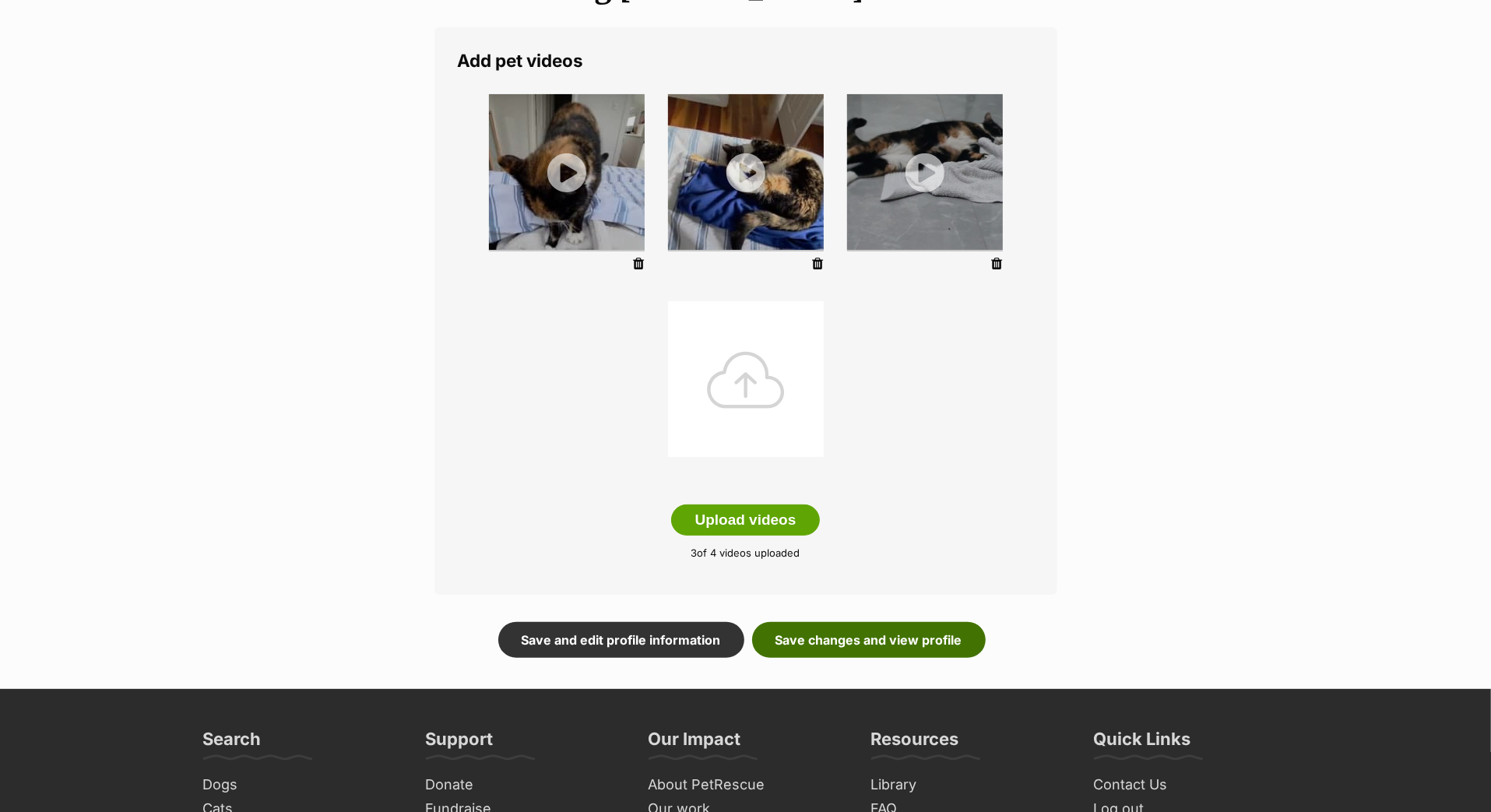
scroll to position [323, 0]
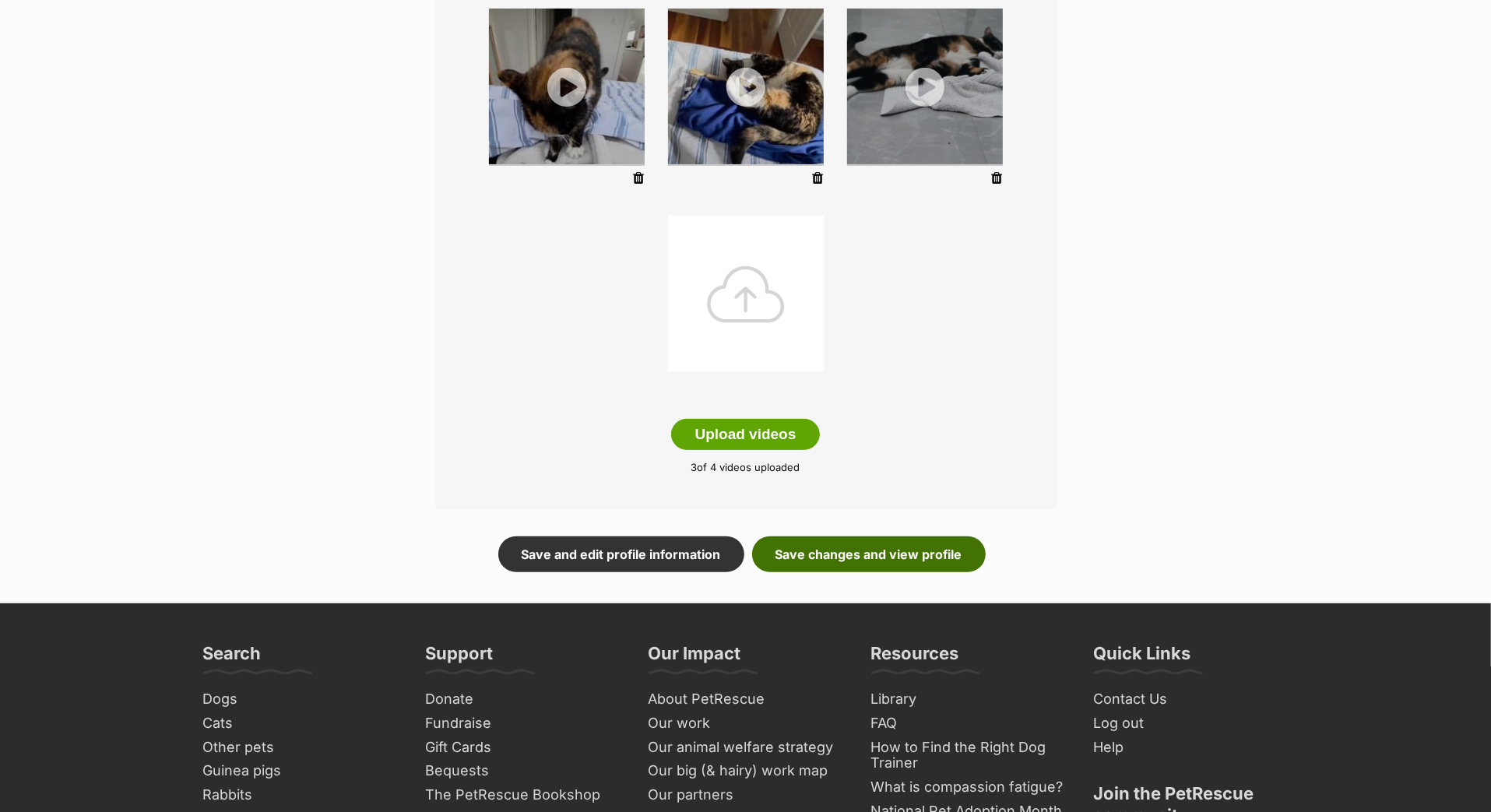
click at [924, 572] on link "Save changes and view profile" at bounding box center [869, 554] width 234 height 36
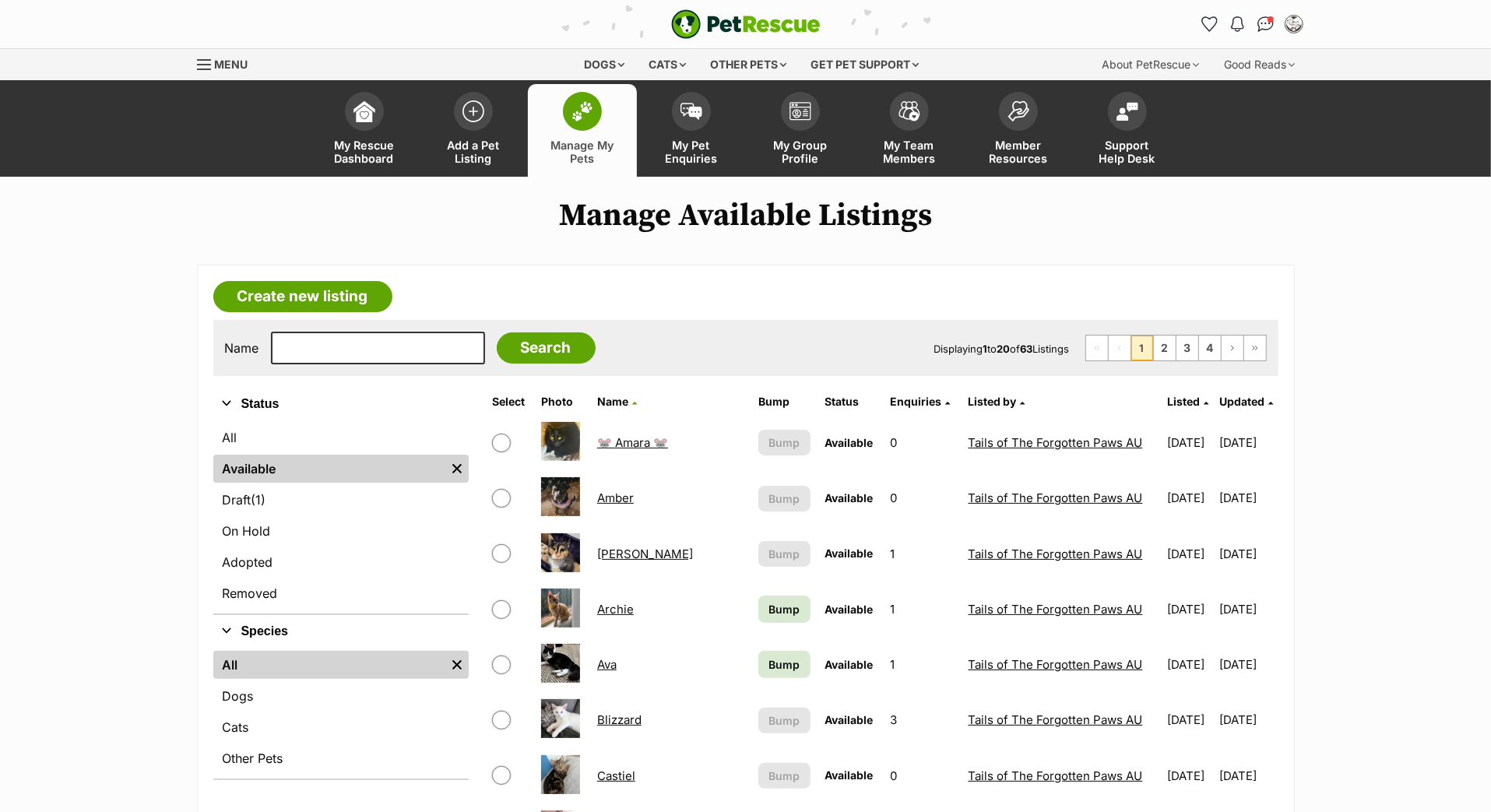
click at [1230, 408] on span "Updated" at bounding box center [1241, 401] width 45 height 14
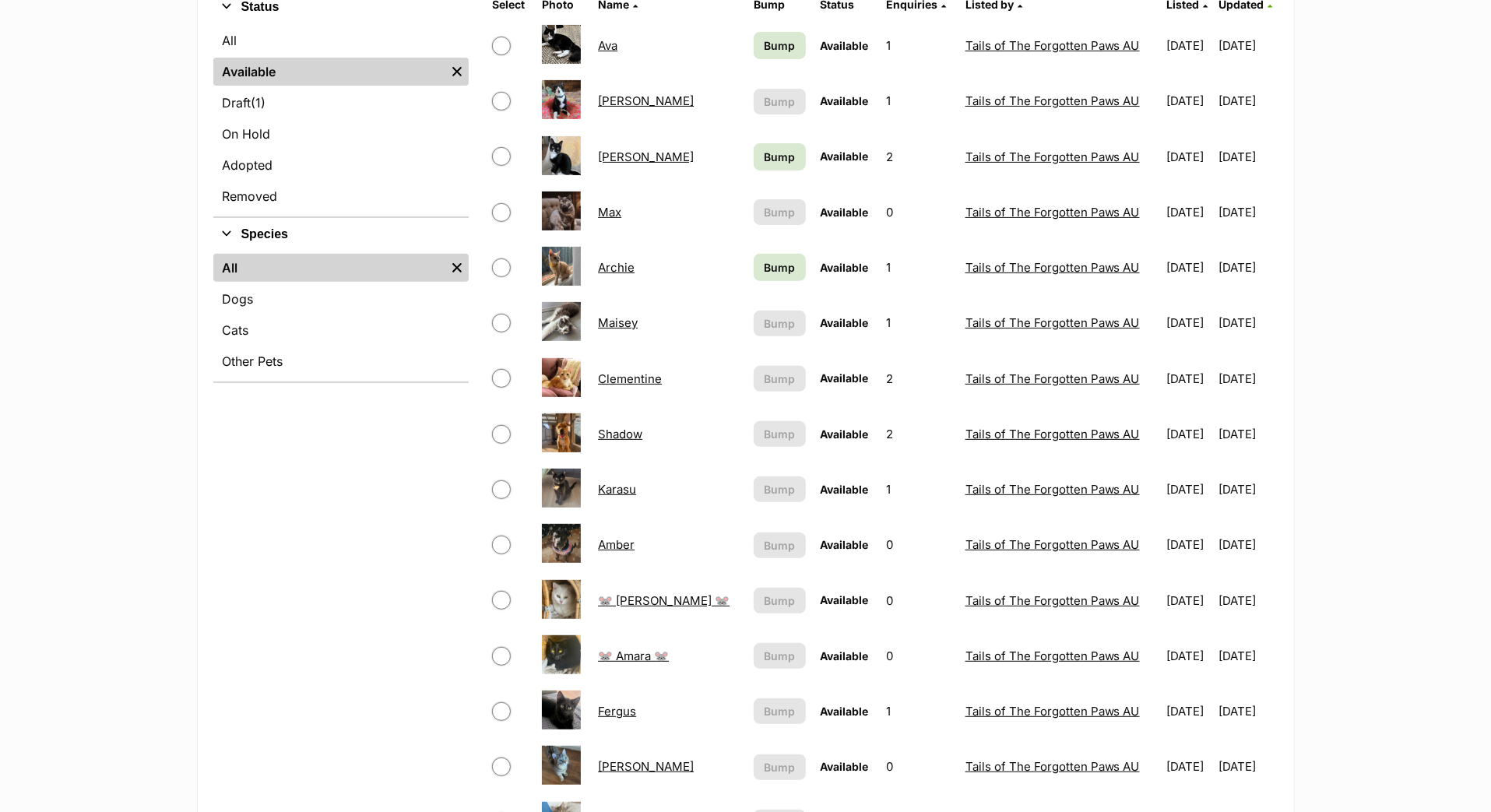
scroll to position [274, 0]
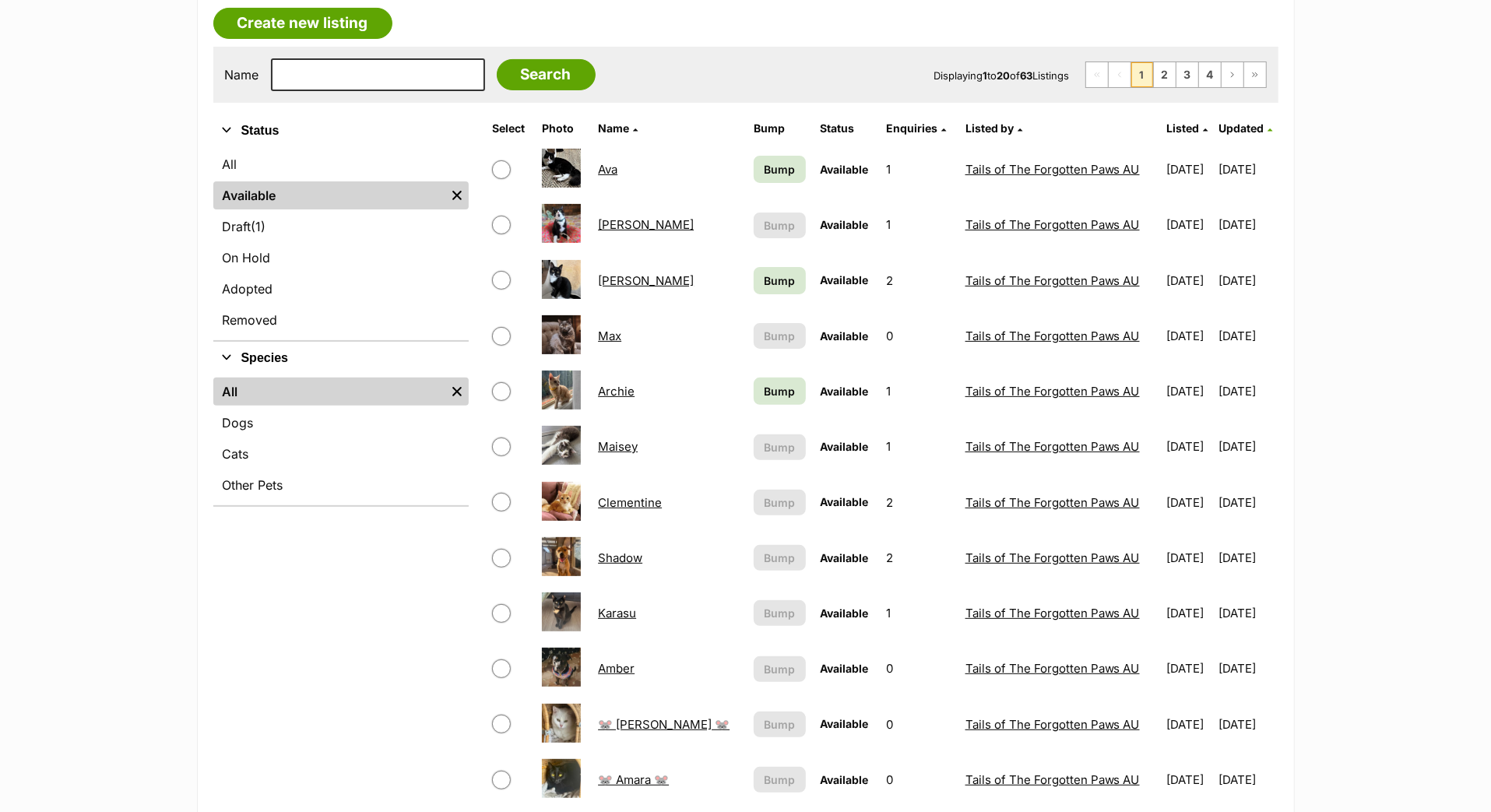
click at [764, 178] on span "Bump" at bounding box center [779, 170] width 31 height 16
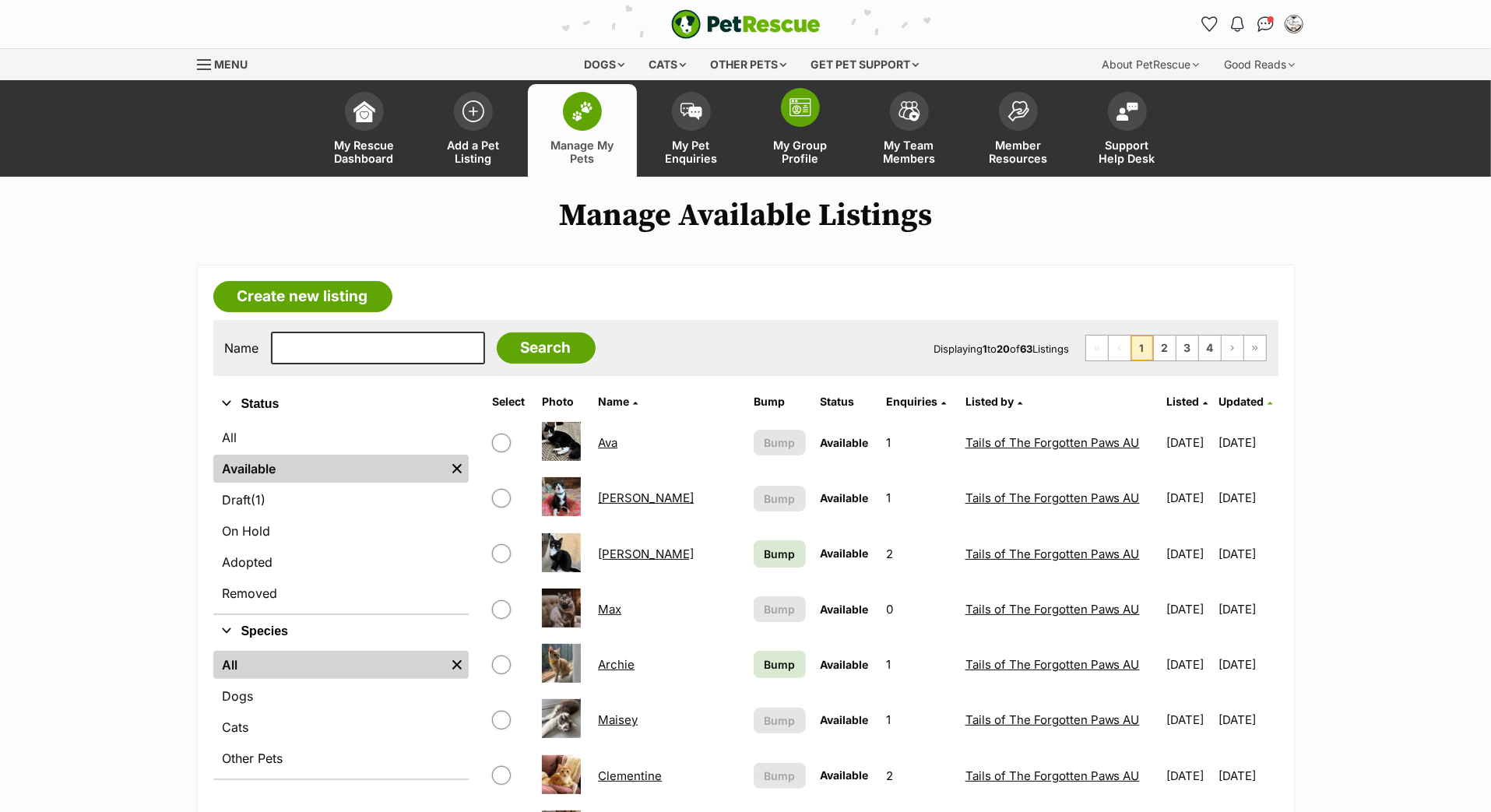
click at [816, 141] on link "My Group Profile" at bounding box center [800, 130] width 109 height 93
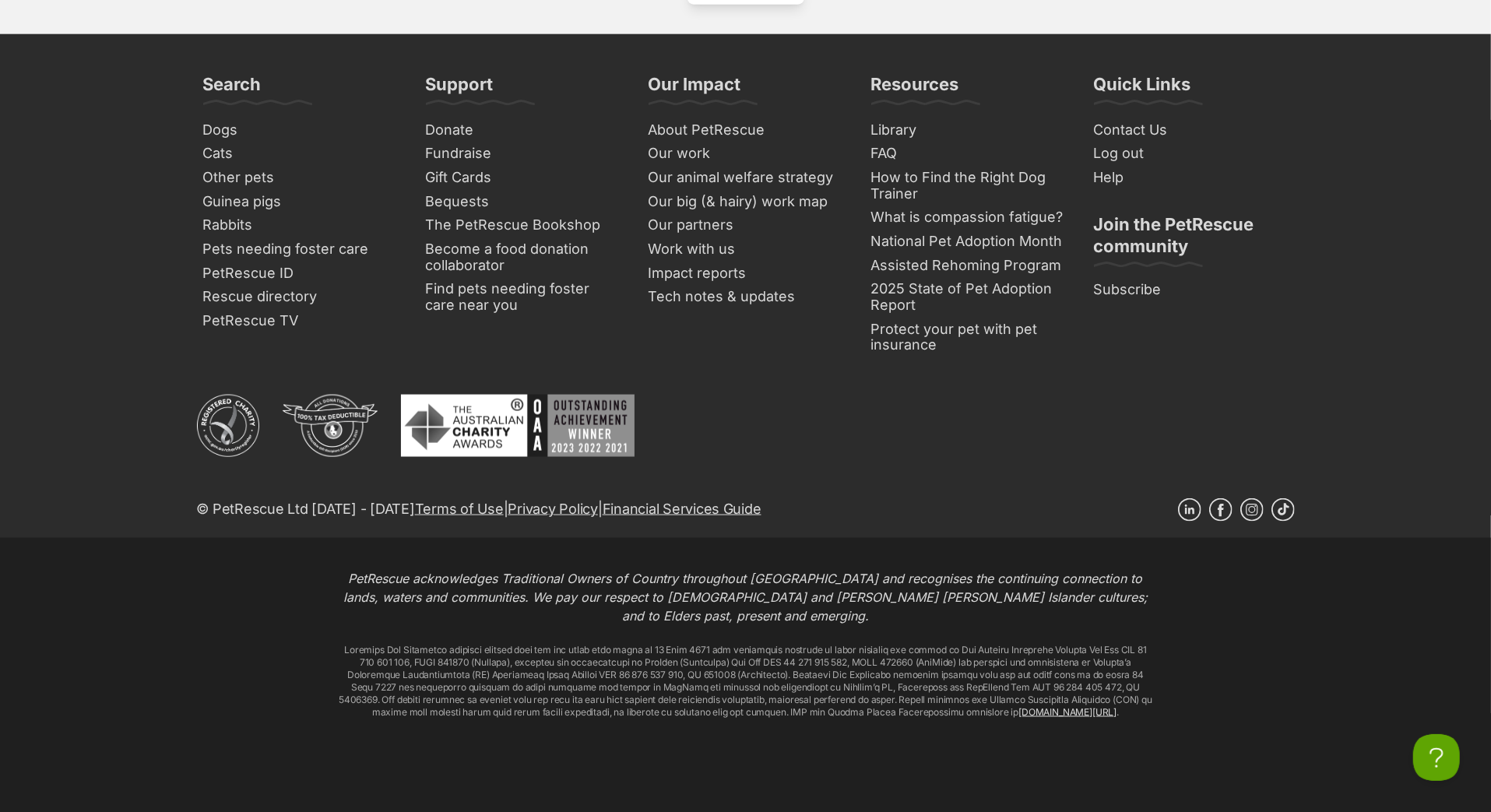
scroll to position [6717, 0]
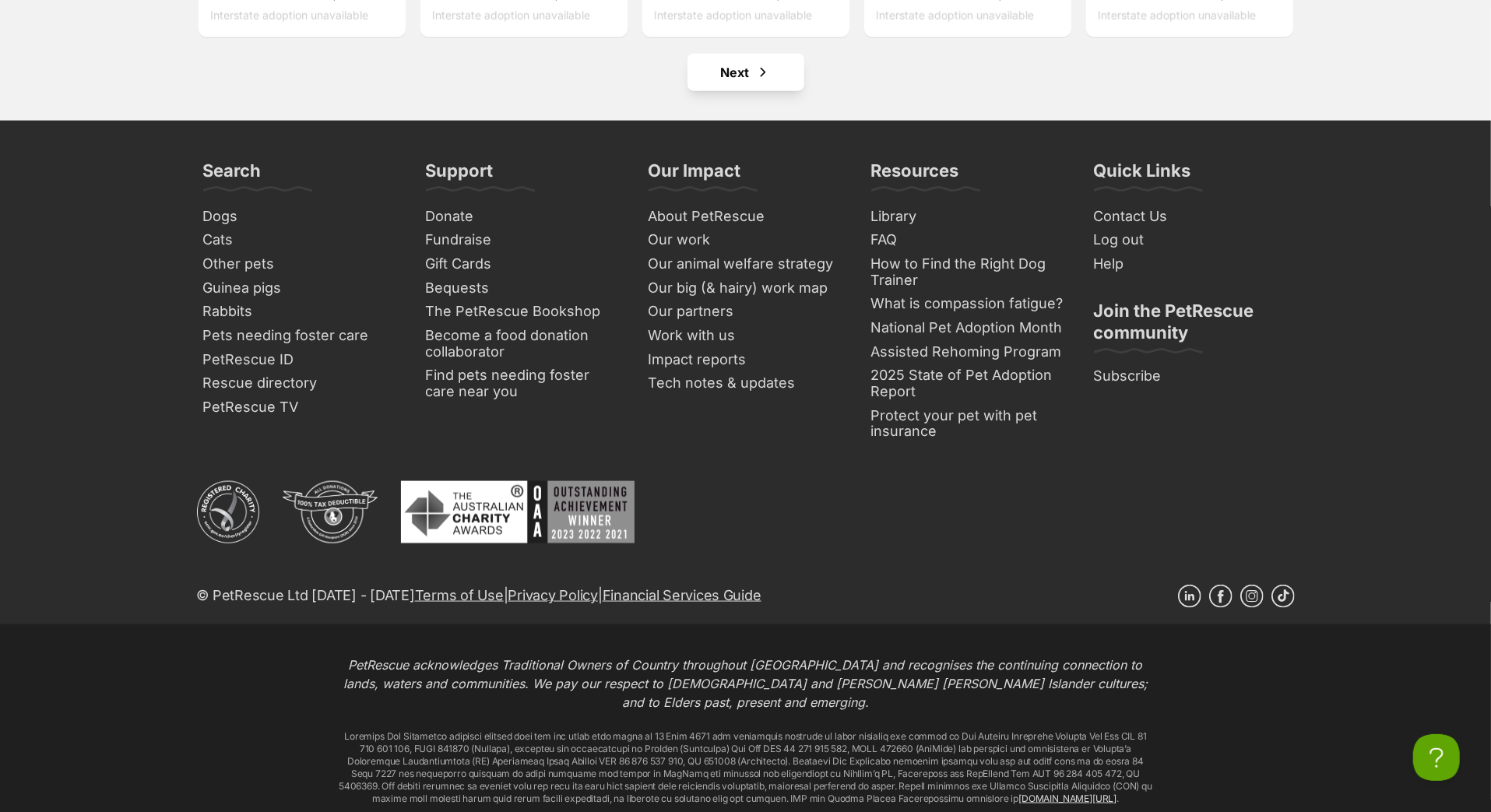
click at [784, 91] on link "Next" at bounding box center [746, 72] width 117 height 37
